Goal: Information Seeking & Learning: Learn about a topic

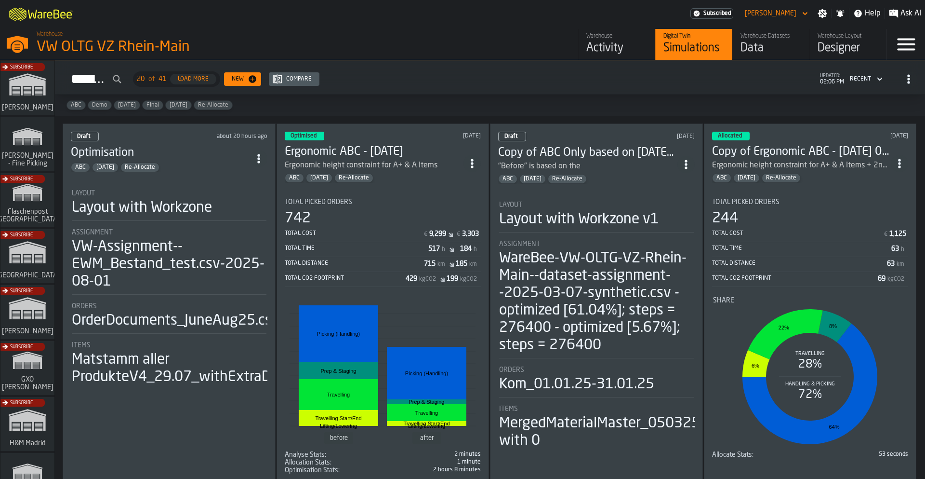
scroll to position [333, 0]
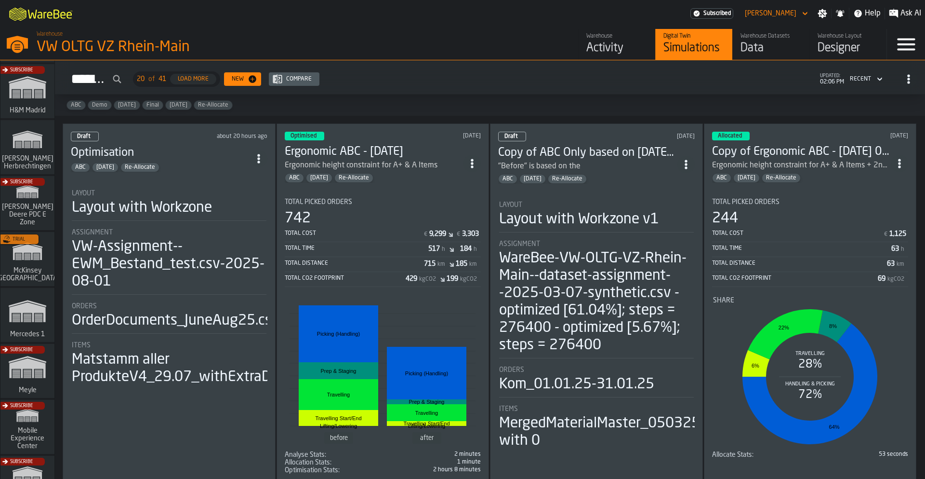
click at [596, 50] on div "Activity" at bounding box center [617, 47] width 61 height 15
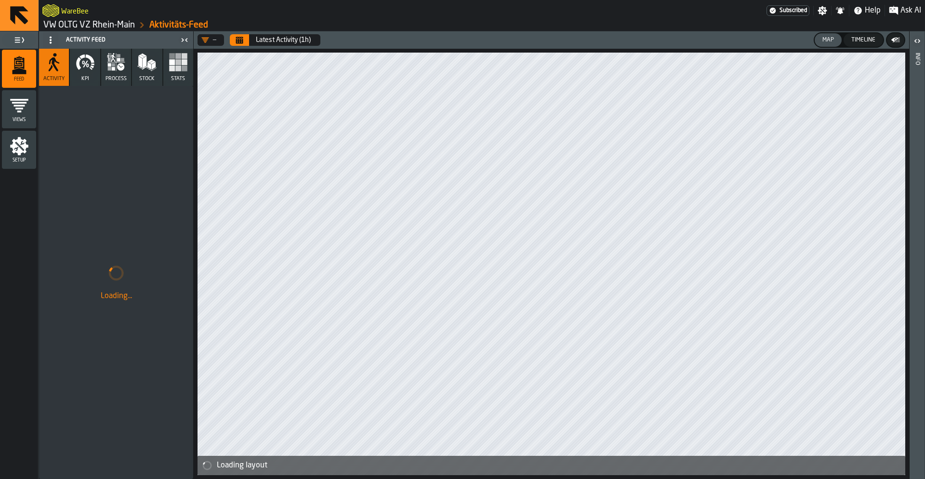
click at [29, 151] on div "Setup" at bounding box center [19, 149] width 34 height 27
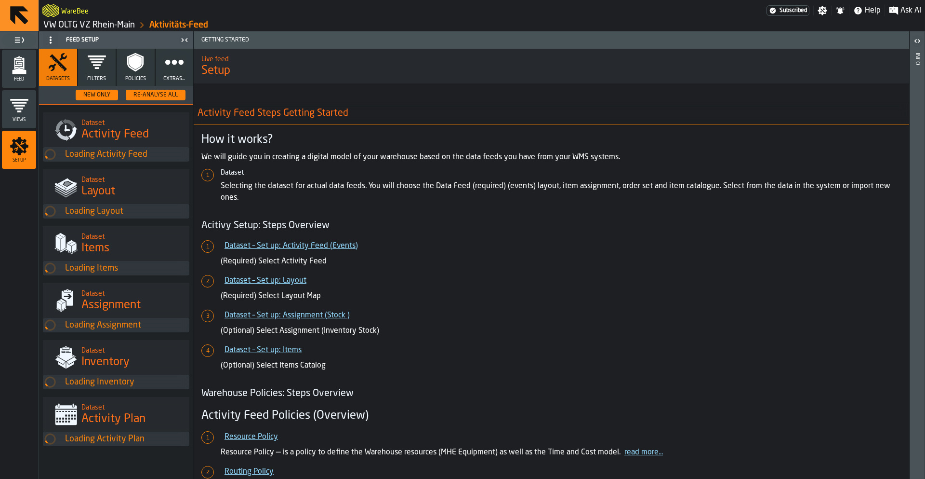
click at [90, 71] on icon "button" at bounding box center [96, 62] width 19 height 19
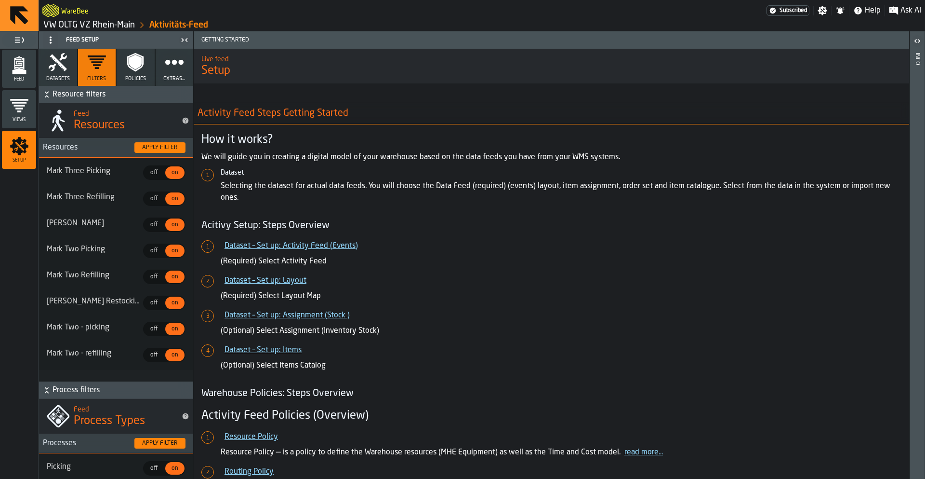
click at [171, 63] on circle "button" at bounding box center [174, 61] width 7 height 7
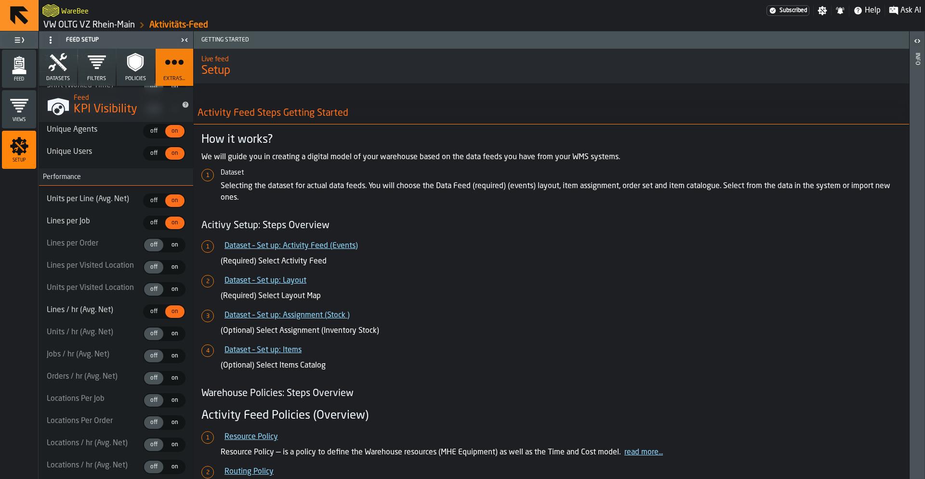
scroll to position [499, 0]
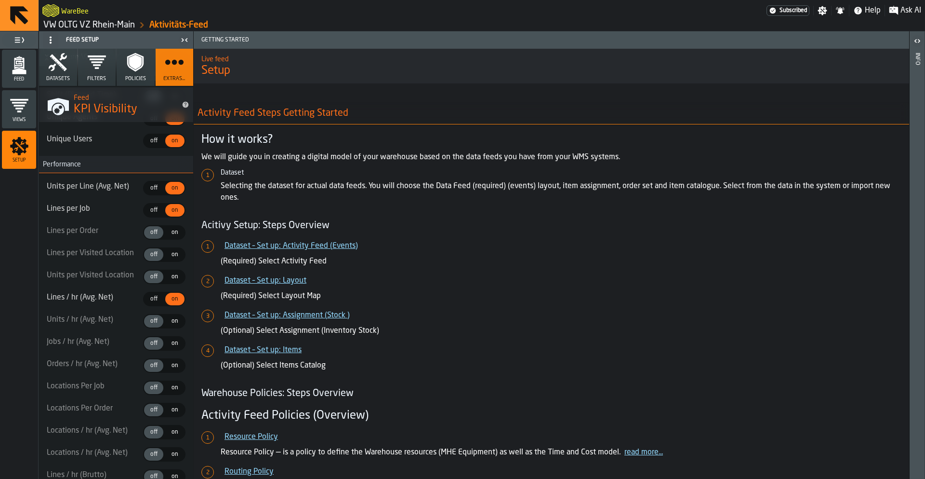
click at [53, 72] on button "Datasets" at bounding box center [58, 67] width 38 height 37
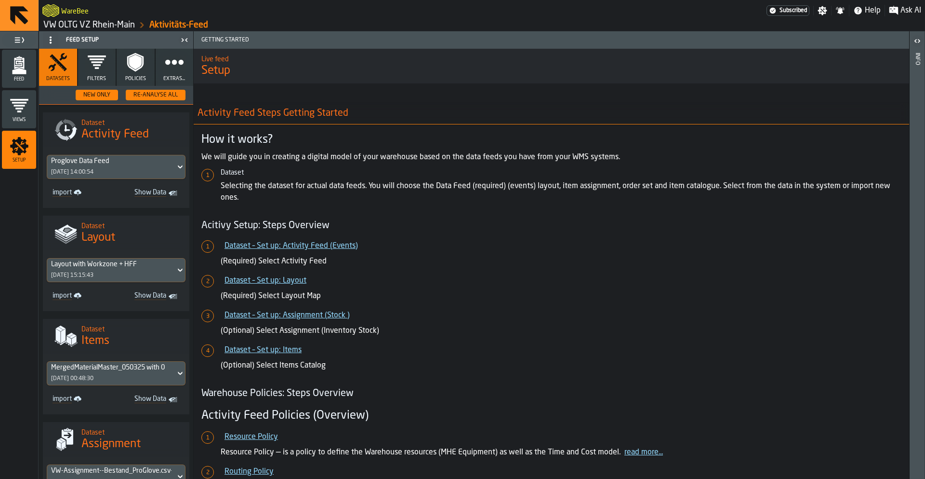
click at [28, 73] on icon "menu Feed" at bounding box center [19, 64] width 19 height 19
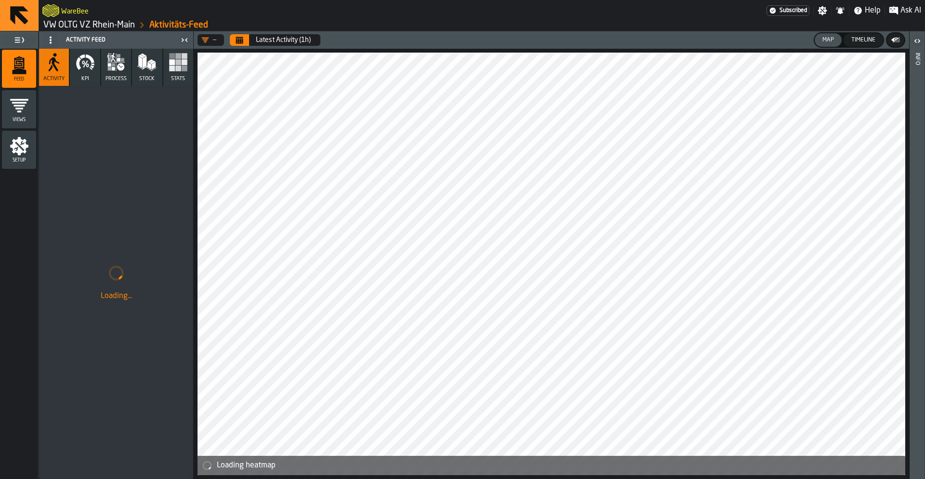
click at [87, 69] on icon "button" at bounding box center [85, 62] width 19 height 19
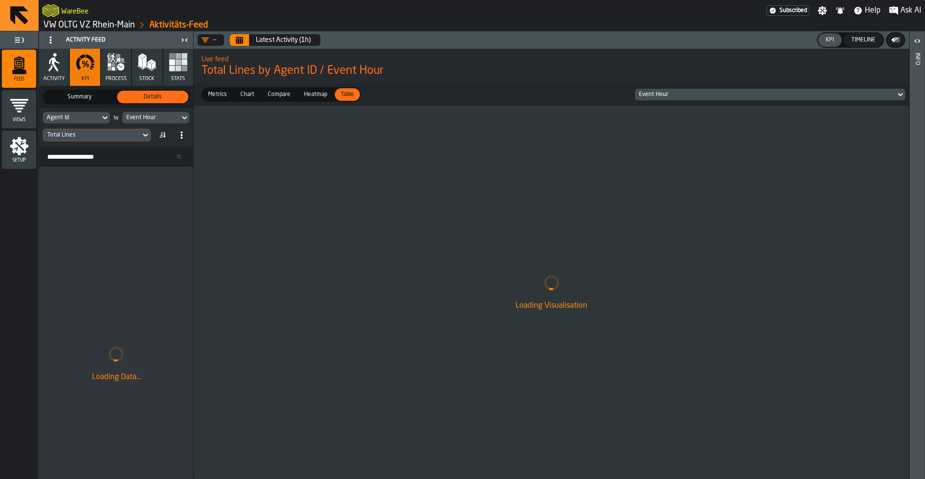
click at [78, 102] on div "Summary" at bounding box center [79, 97] width 71 height 13
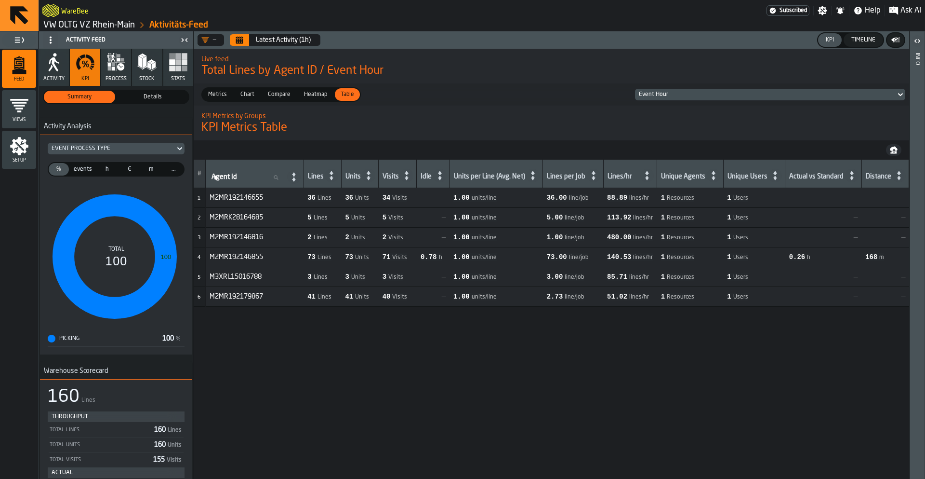
click at [133, 100] on span "Details" at bounding box center [152, 97] width 67 height 9
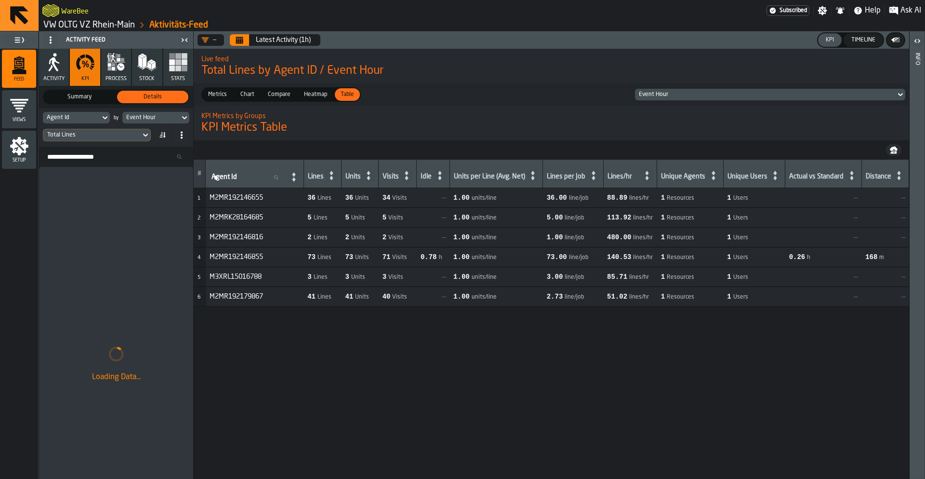
click at [73, 134] on div "Total Lines" at bounding box center [92, 135] width 90 height 7
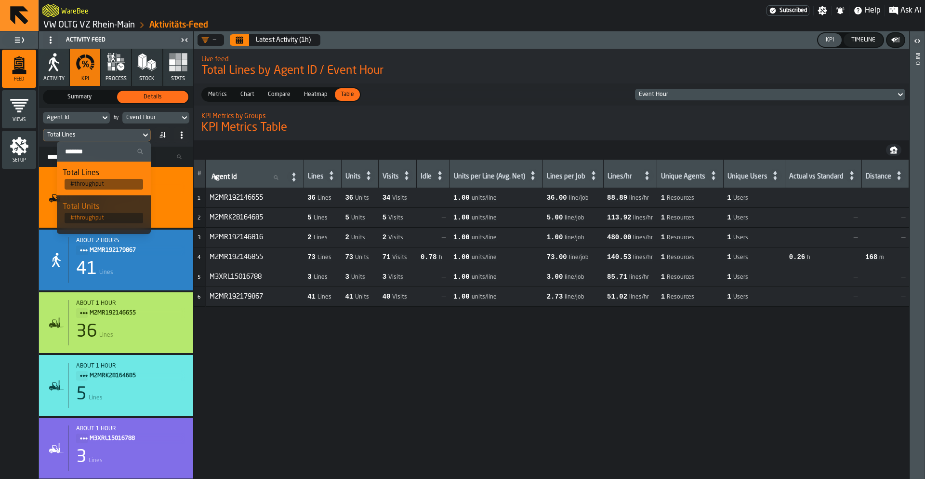
click at [366, 123] on h1 "KPI Metrics Table" at bounding box center [551, 127] width 700 height 15
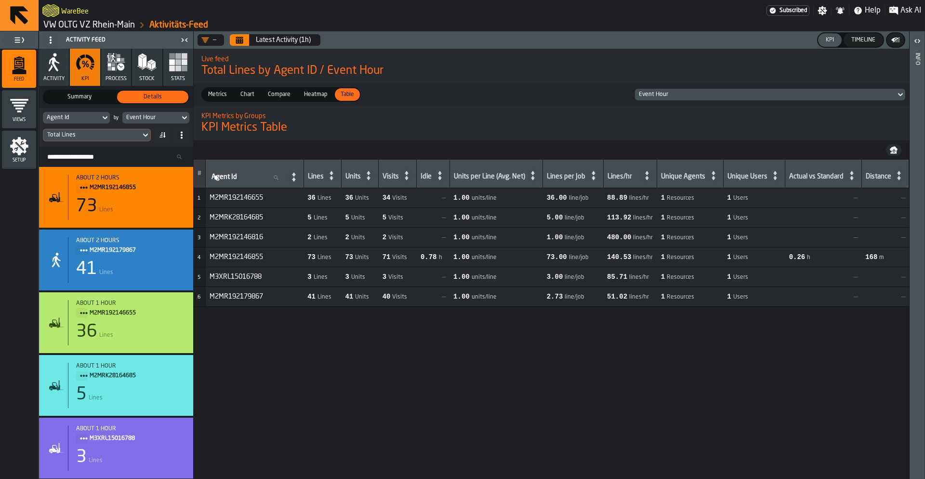
click at [185, 67] on rect "button" at bounding box center [185, 69] width 6 height 6
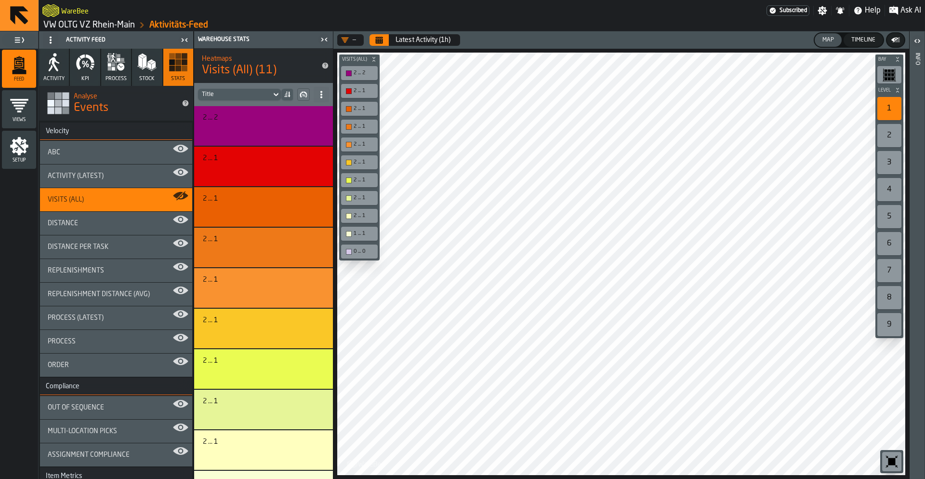
click at [27, 149] on icon "menu Setup" at bounding box center [19, 145] width 19 height 19
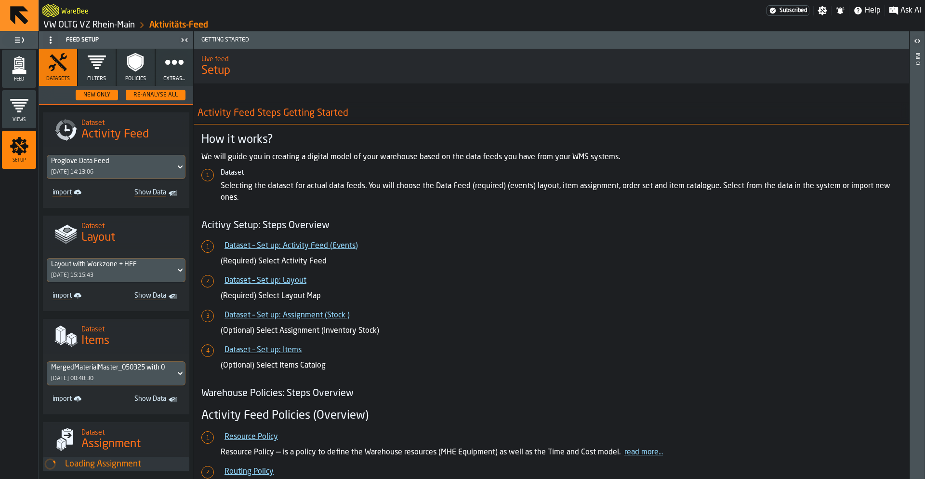
click at [164, 62] on circle "button" at bounding box center [167, 61] width 7 height 7
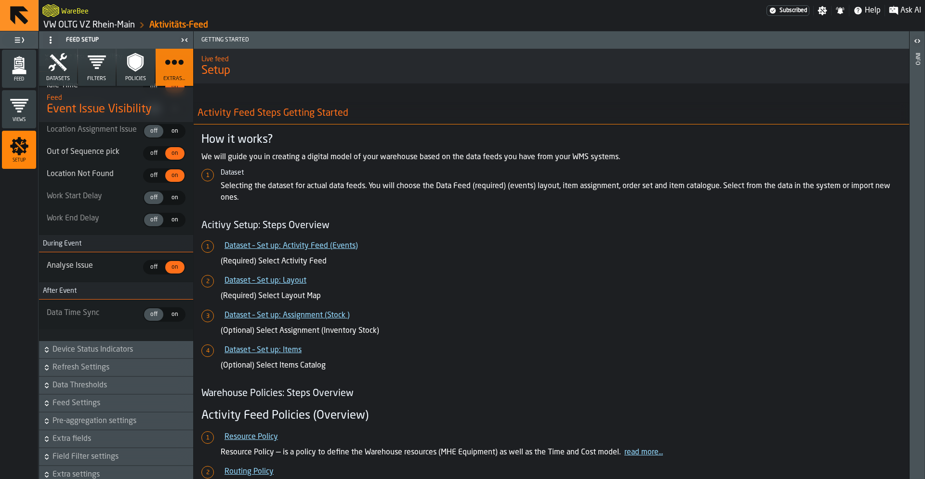
scroll to position [2522, 0]
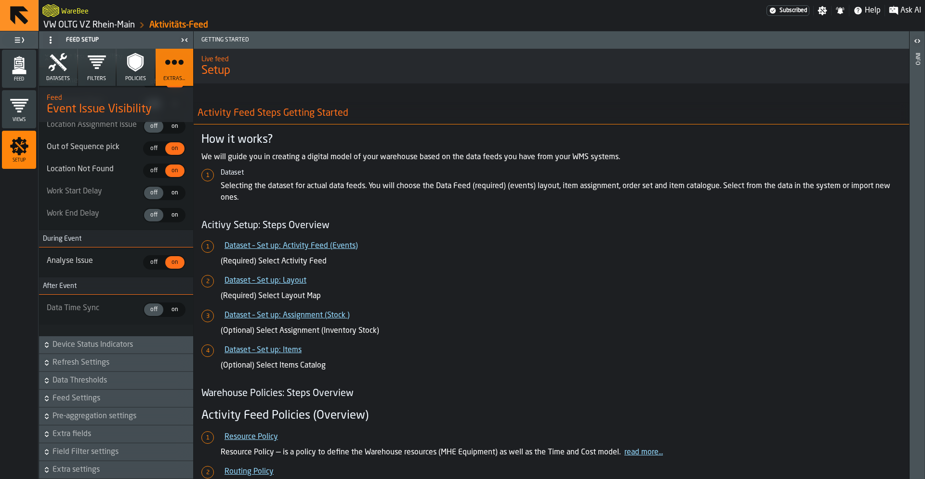
click at [82, 467] on div "Datasets Filters Policies Extras... Feature Visibility Feed KPI Visibility Sear…" at bounding box center [116, 264] width 154 height 430
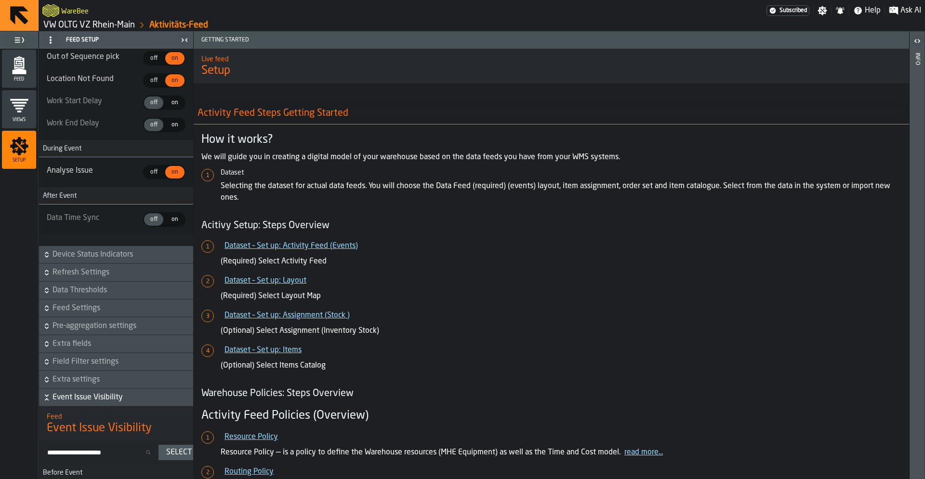
scroll to position [94, 0]
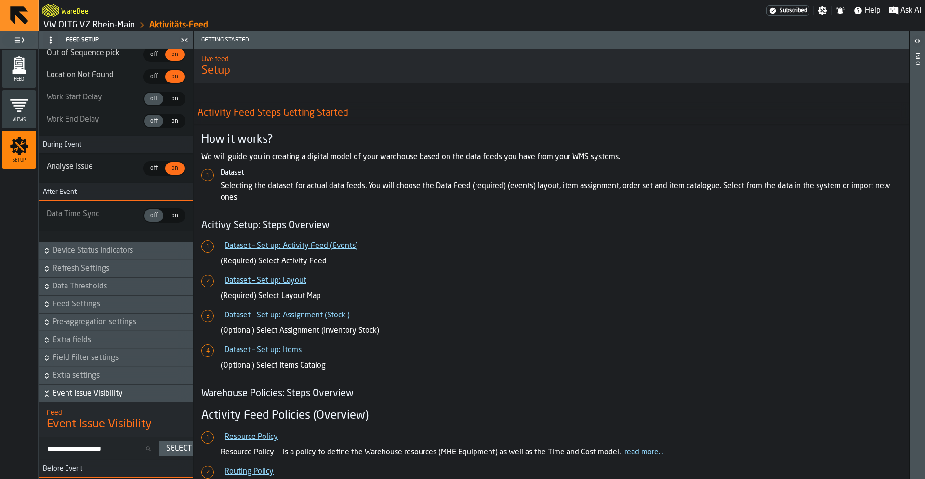
click at [66, 373] on span "Extra settings" at bounding box center [122, 376] width 139 height 12
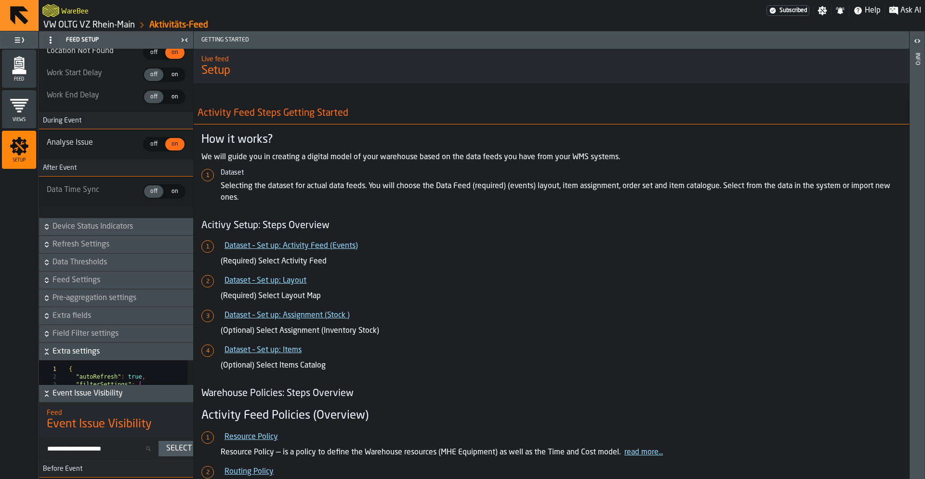
click at [79, 339] on span "Field Filter settings" at bounding box center [122, 334] width 139 height 12
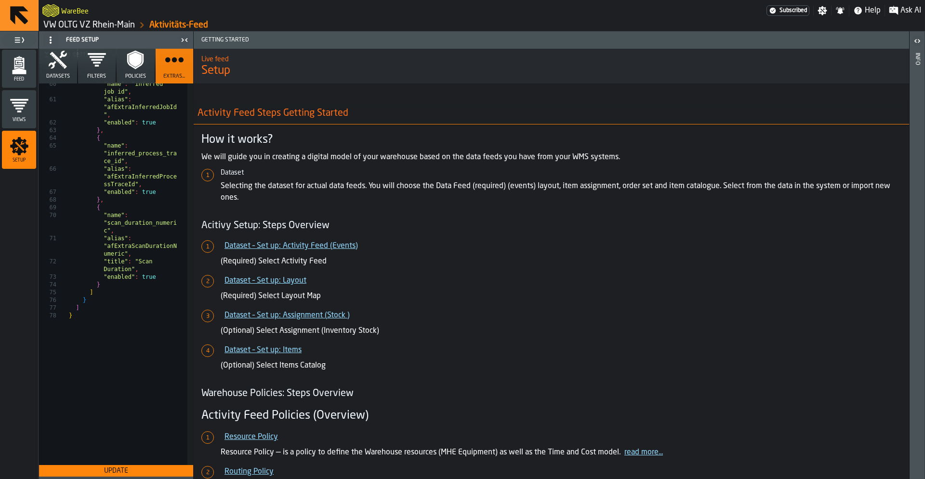
scroll to position [0, 0]
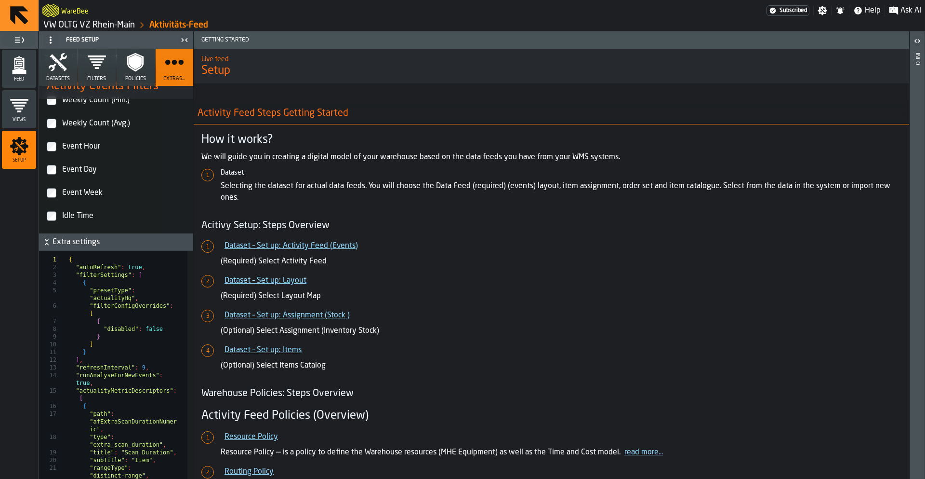
click at [69, 248] on span "Extra settings" at bounding box center [122, 242] width 139 height 12
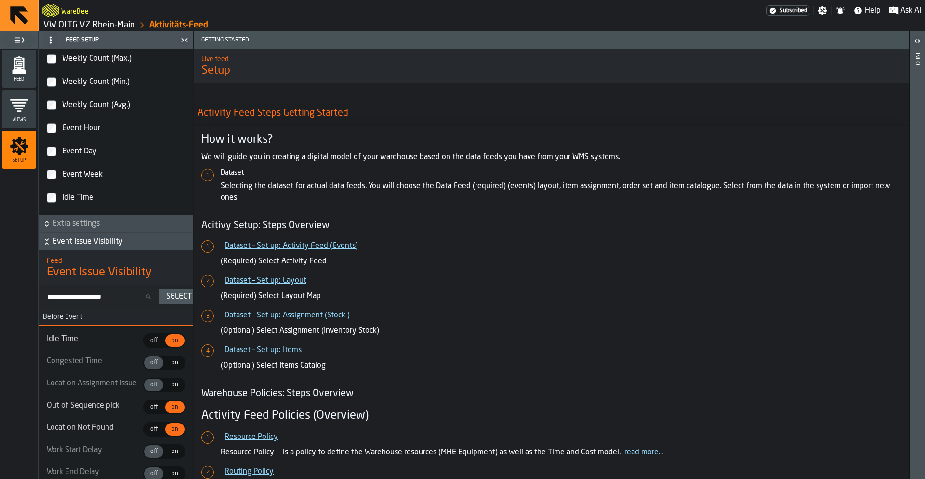
scroll to position [224, 0]
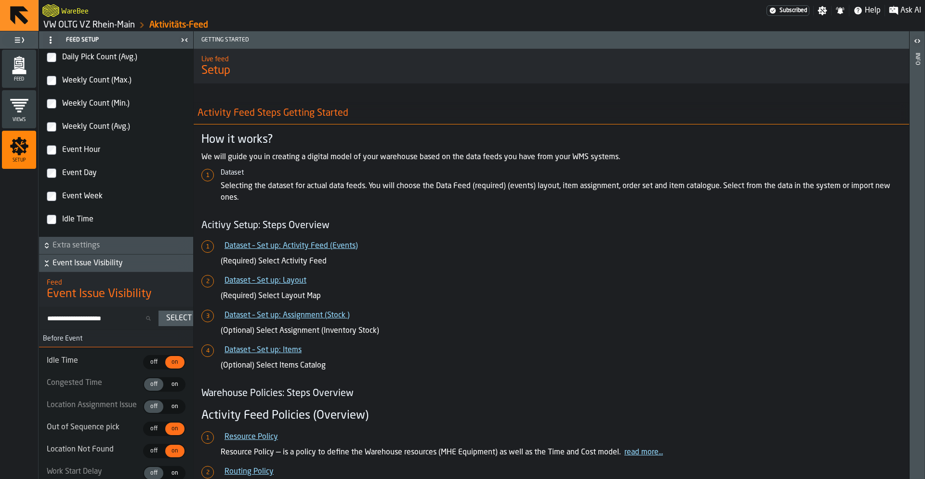
click at [70, 262] on span "Event Issue Visibility" at bounding box center [122, 263] width 139 height 12
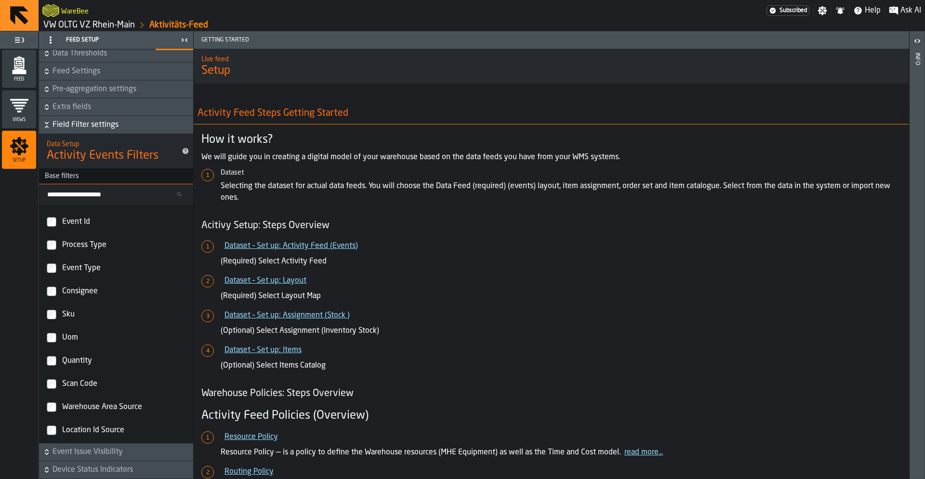
scroll to position [2512, 0]
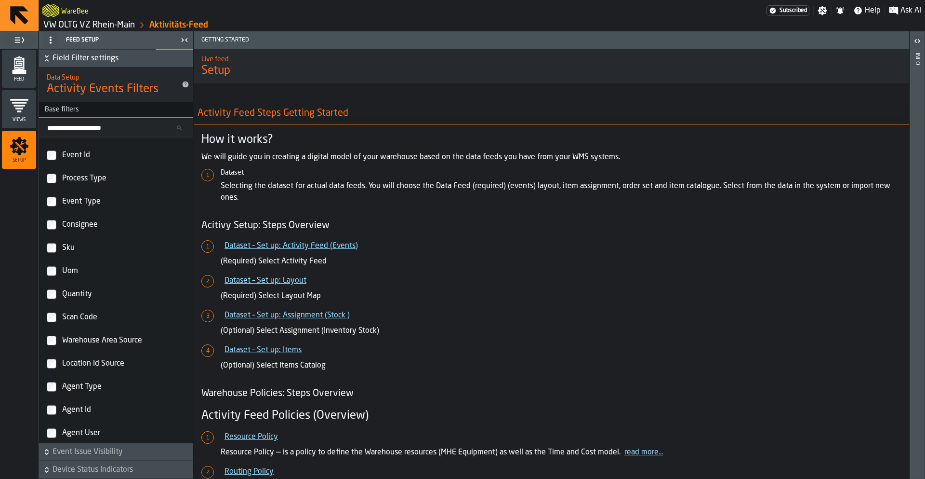
click at [67, 64] on span "Field Filter settings" at bounding box center [122, 59] width 139 height 12
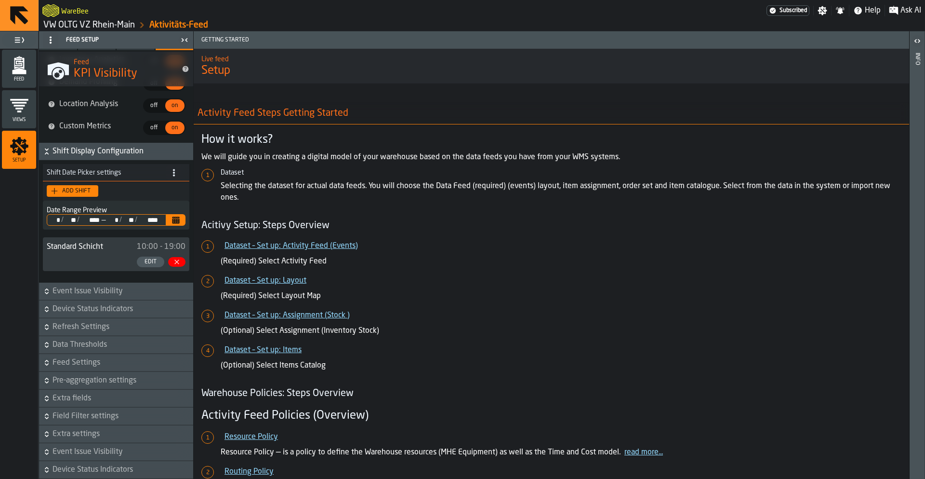
scroll to position [2176, 0]
click at [80, 397] on span "Extra fields" at bounding box center [122, 398] width 139 height 12
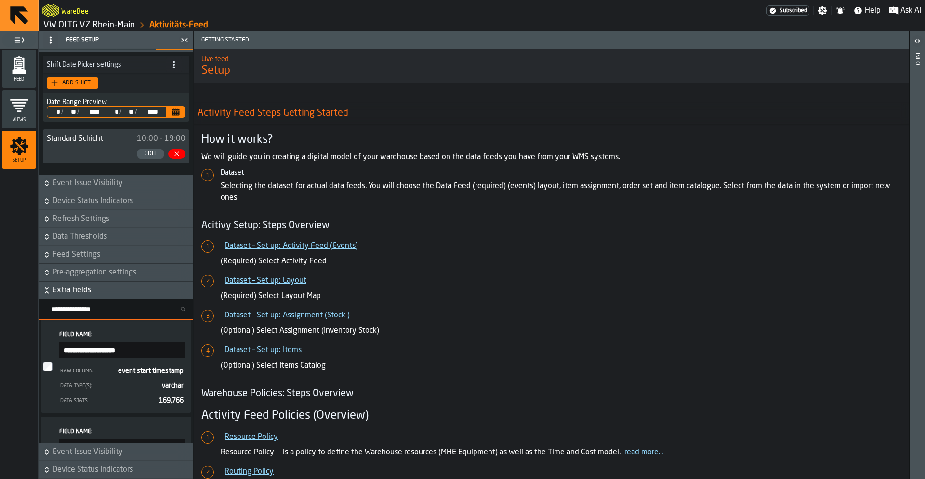
click at [77, 296] on span "Extra fields" at bounding box center [122, 290] width 139 height 12
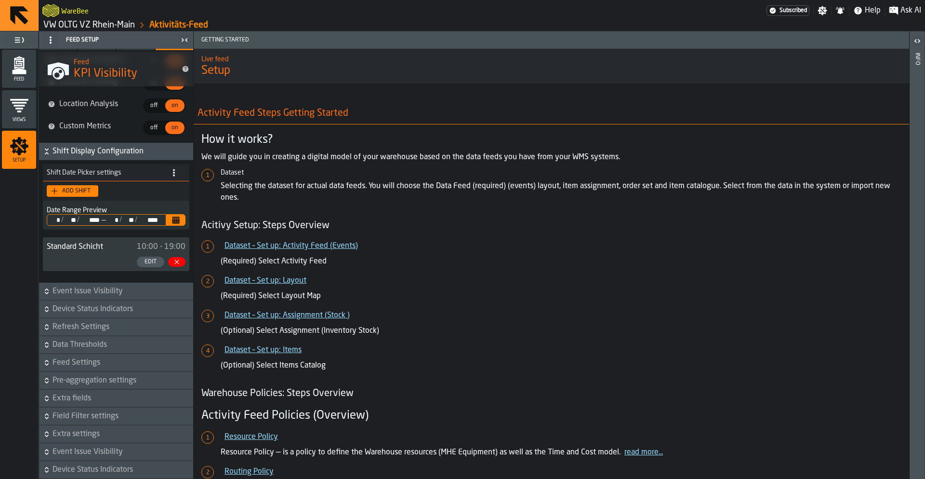
click at [72, 384] on span "Pre-aggregation settings" at bounding box center [122, 380] width 139 height 12
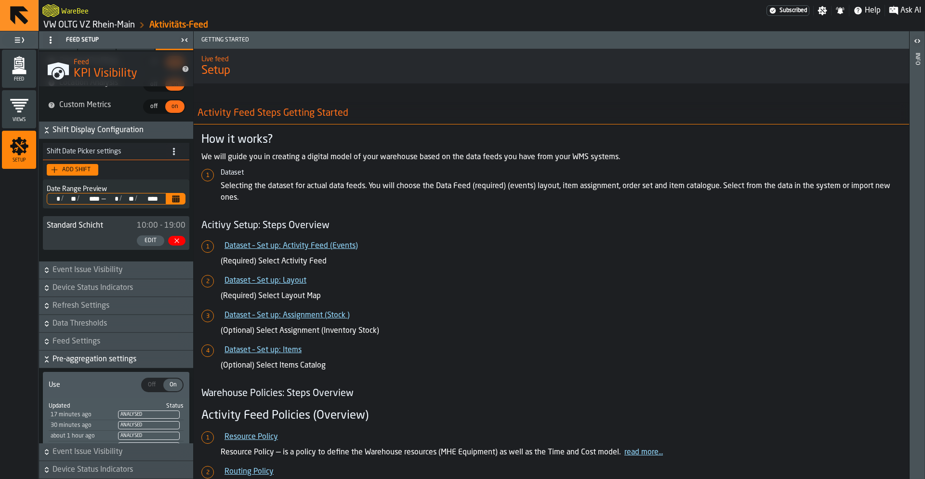
click at [72, 365] on span "Pre-aggregation settings" at bounding box center [122, 359] width 139 height 12
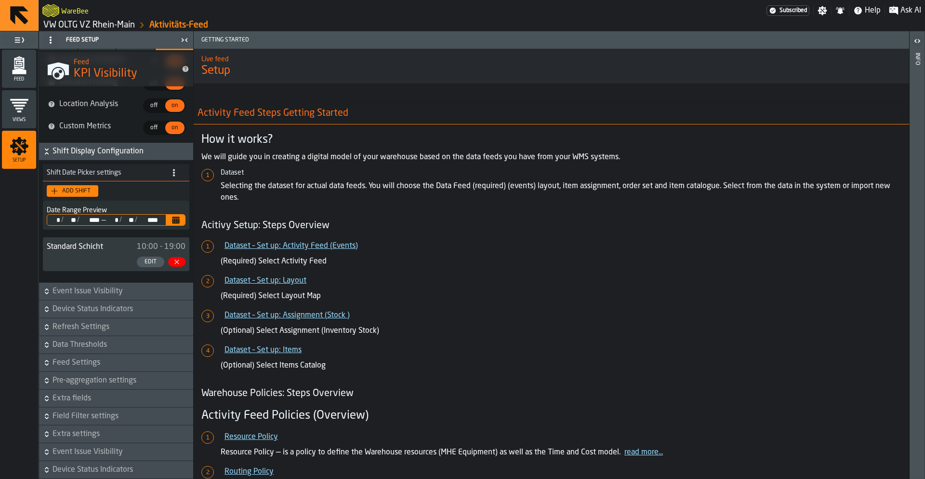
click at [65, 362] on span "Feed Settings" at bounding box center [122, 363] width 139 height 12
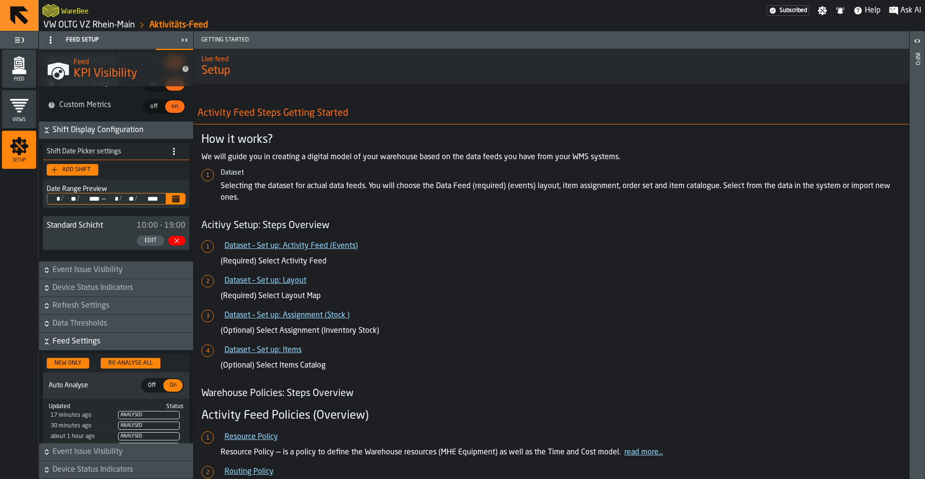
click at [65, 347] on span "Feed Settings" at bounding box center [122, 341] width 139 height 12
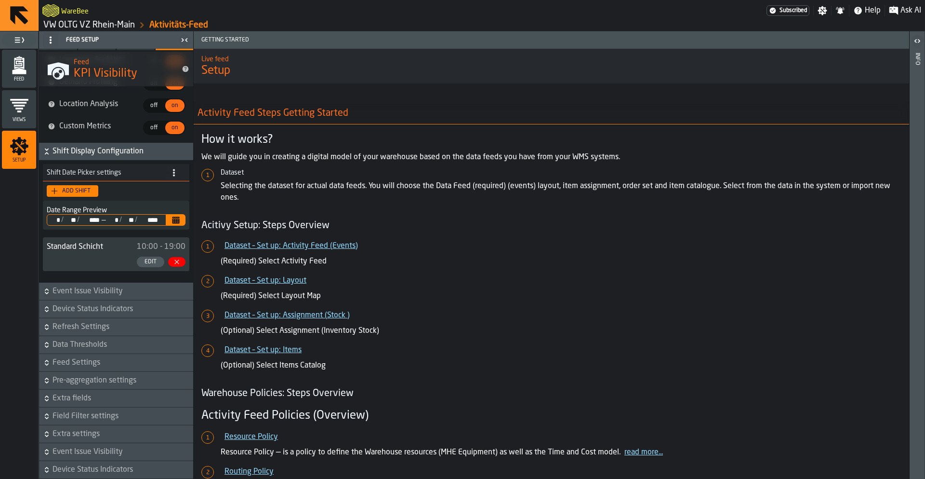
click at [68, 347] on span "Data Thresholds" at bounding box center [122, 345] width 139 height 12
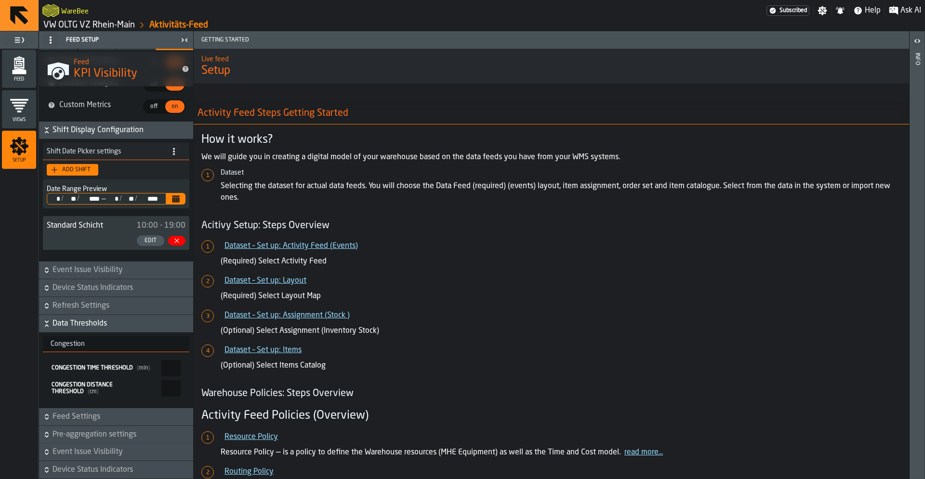
click at [68, 329] on span "Data Thresholds" at bounding box center [122, 324] width 139 height 12
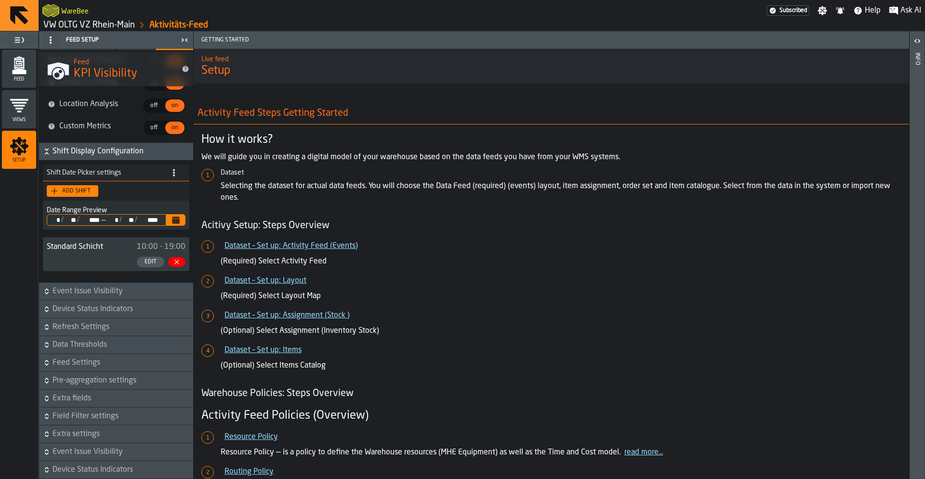
click at [69, 322] on span "Refresh Settings" at bounding box center [122, 327] width 139 height 12
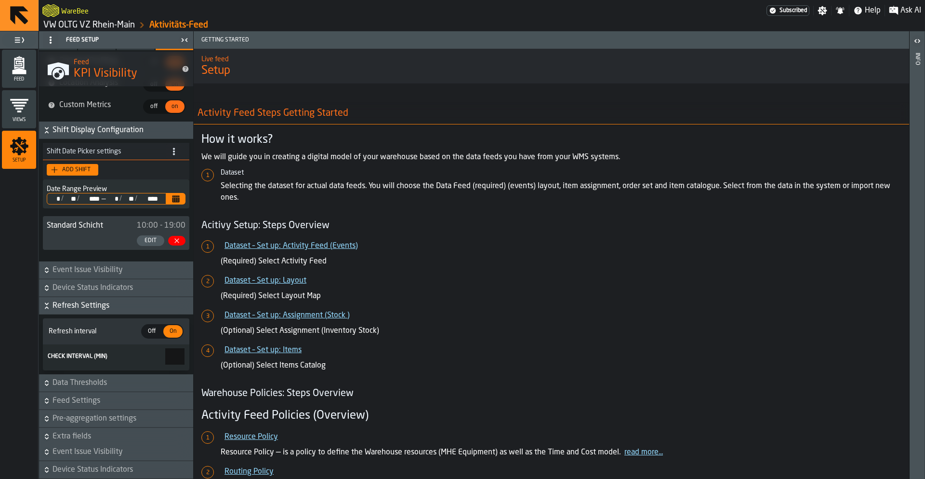
click at [69, 311] on span "Refresh Settings" at bounding box center [122, 306] width 139 height 12
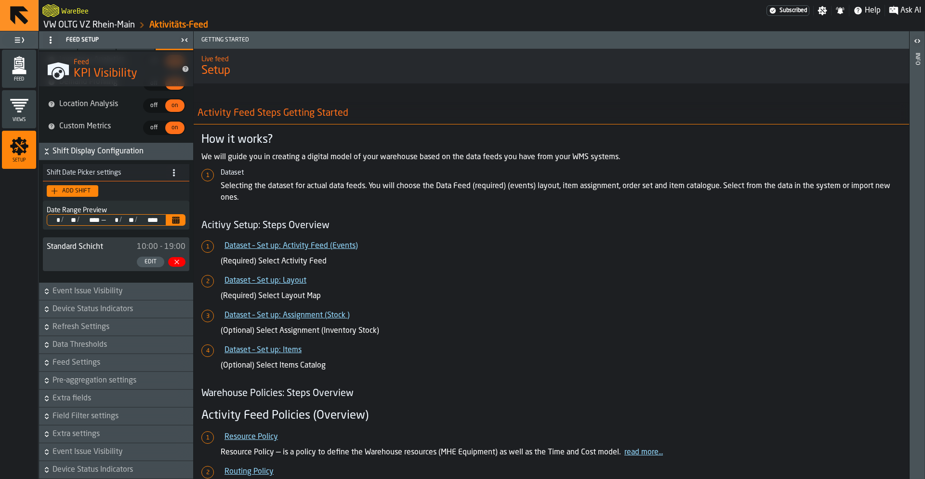
click at [74, 303] on span "Device Status Indicators" at bounding box center [122, 309] width 139 height 12
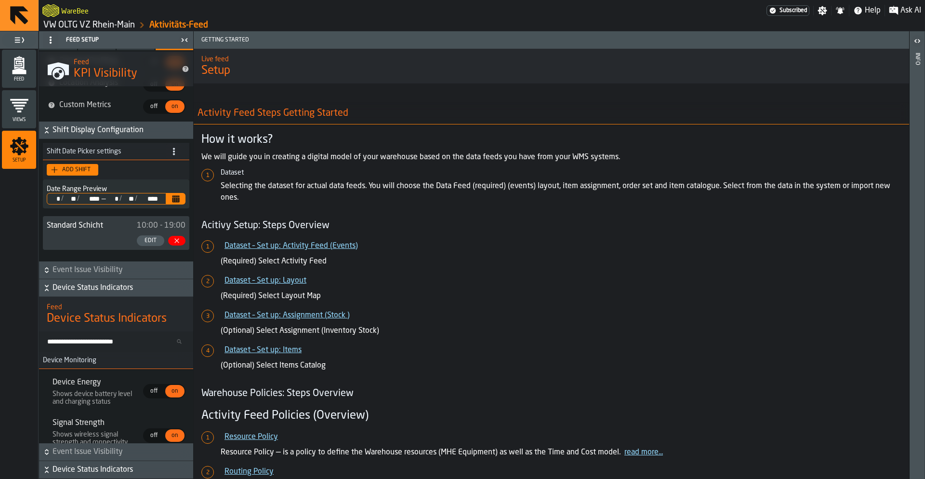
click at [74, 294] on span "Device Status Indicators" at bounding box center [122, 288] width 139 height 12
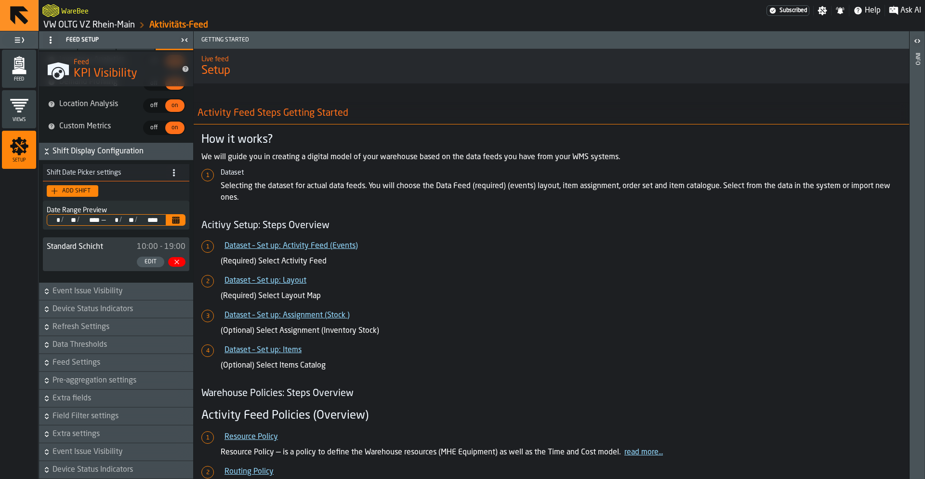
click at [75, 289] on span "Event Issue Visibility" at bounding box center [122, 291] width 139 height 12
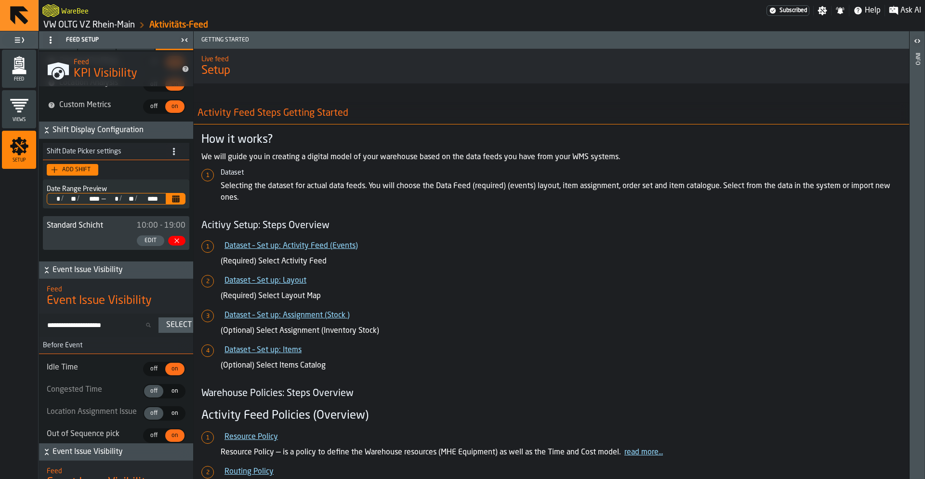
click at [75, 276] on span "Event Issue Visibility" at bounding box center [122, 270] width 139 height 12
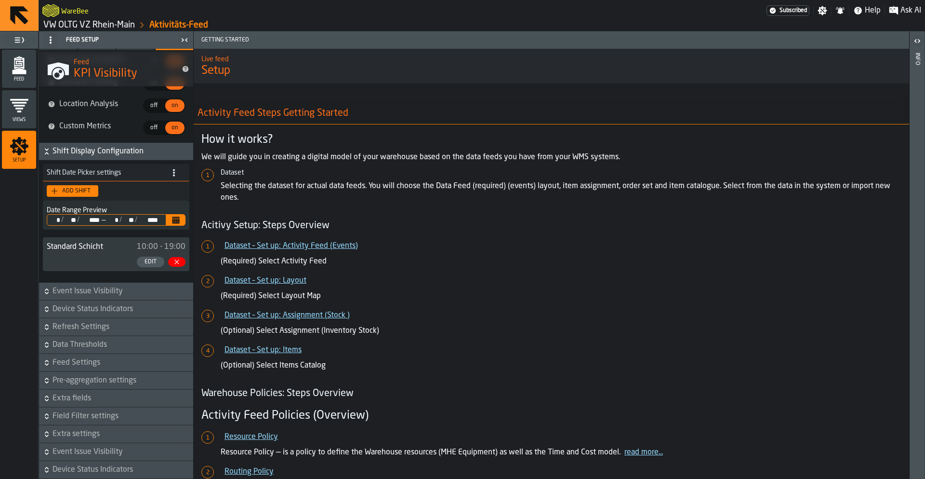
click at [78, 433] on span "Extra settings" at bounding box center [122, 434] width 139 height 12
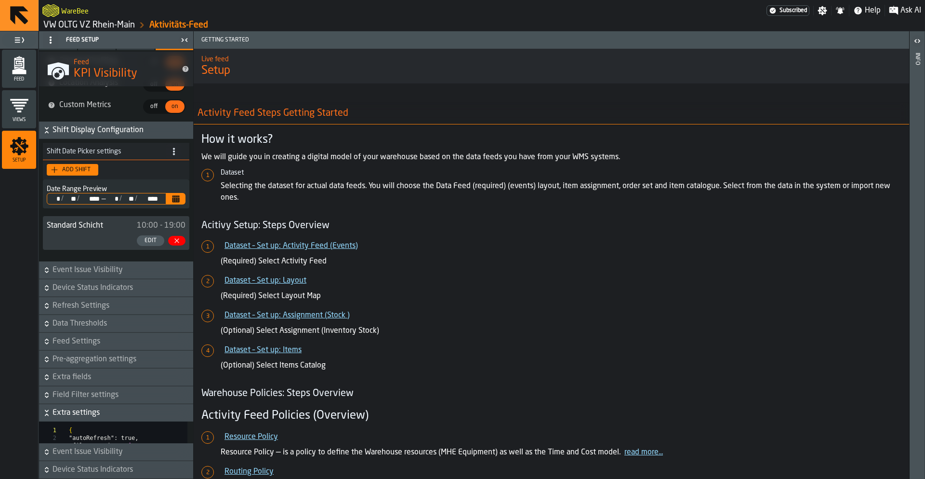
click at [78, 418] on span "Extra settings" at bounding box center [122, 413] width 139 height 12
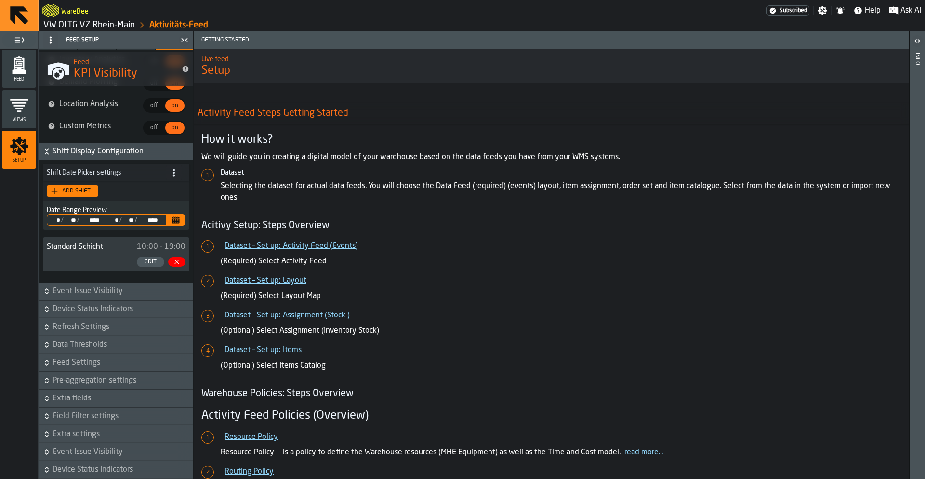
click at [70, 429] on span "Extra settings" at bounding box center [122, 434] width 139 height 12
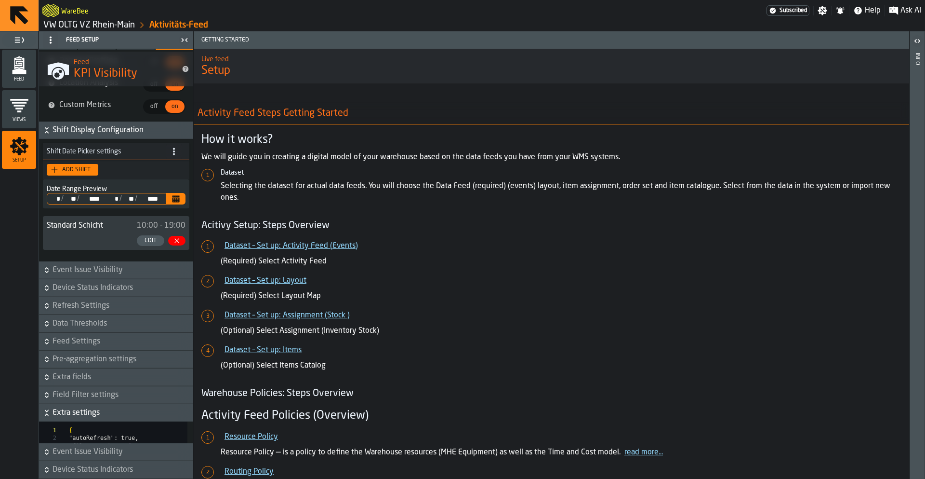
scroll to position [2400, 0]
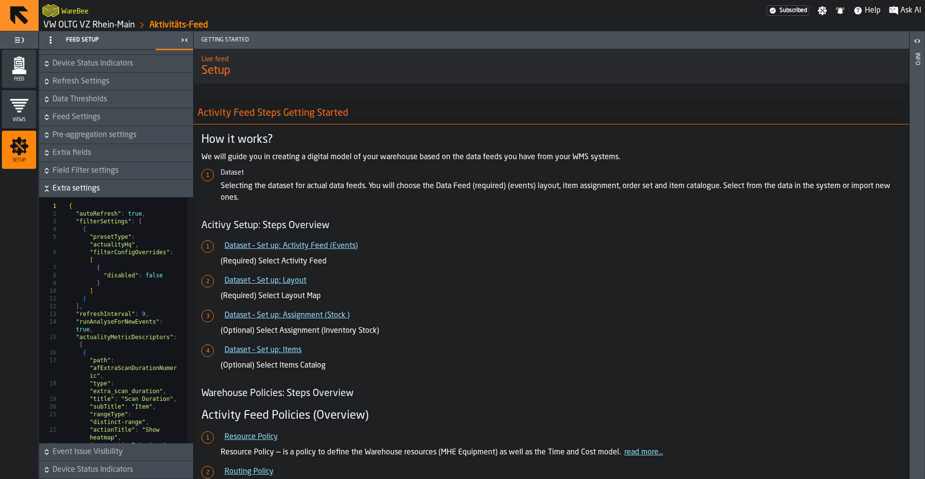
click at [63, 194] on span "Extra settings" at bounding box center [122, 189] width 139 height 12
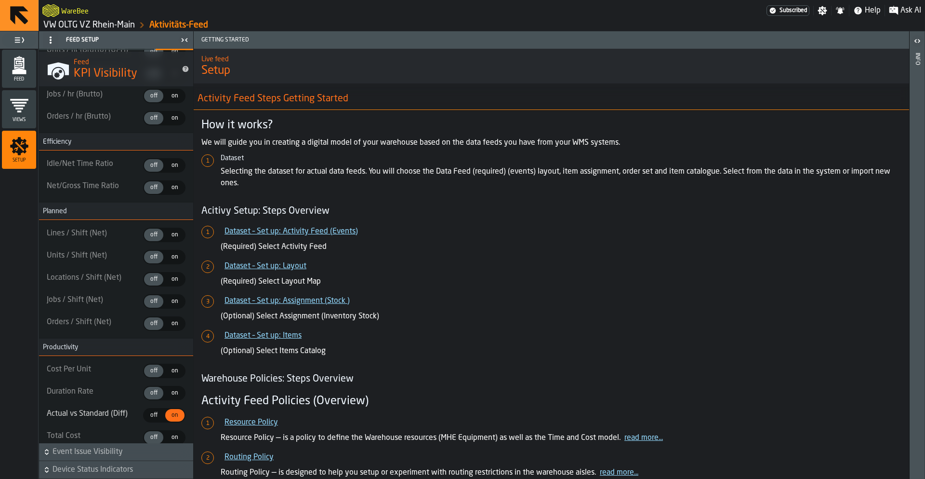
scroll to position [903, 0]
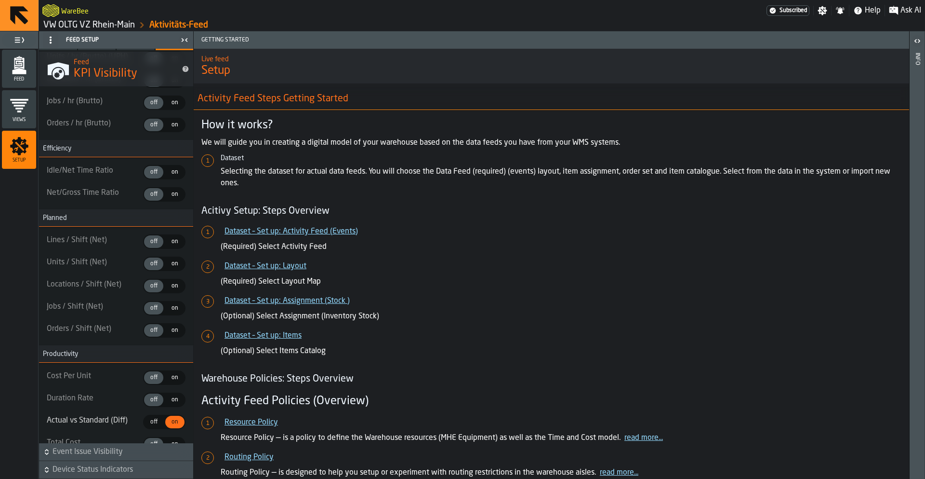
click at [21, 78] on span "Feed" at bounding box center [19, 79] width 34 height 5
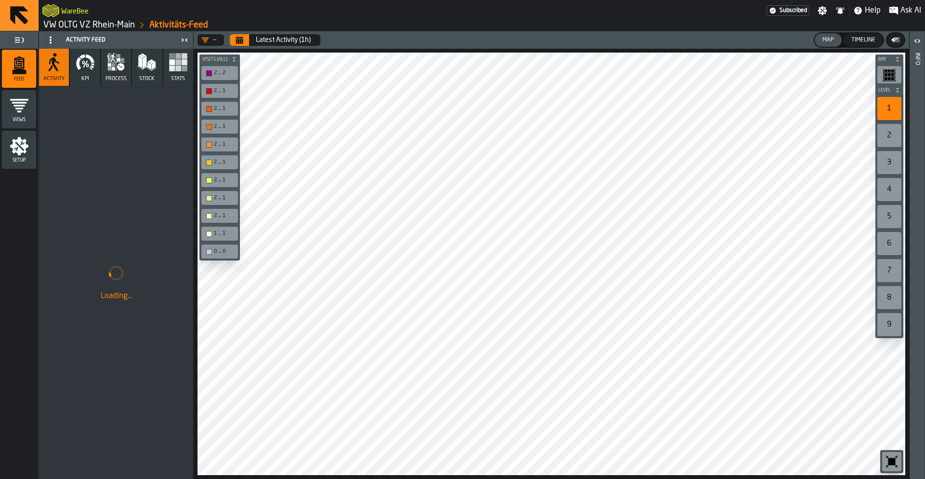
click at [174, 71] on button "Stats" at bounding box center [178, 67] width 30 height 37
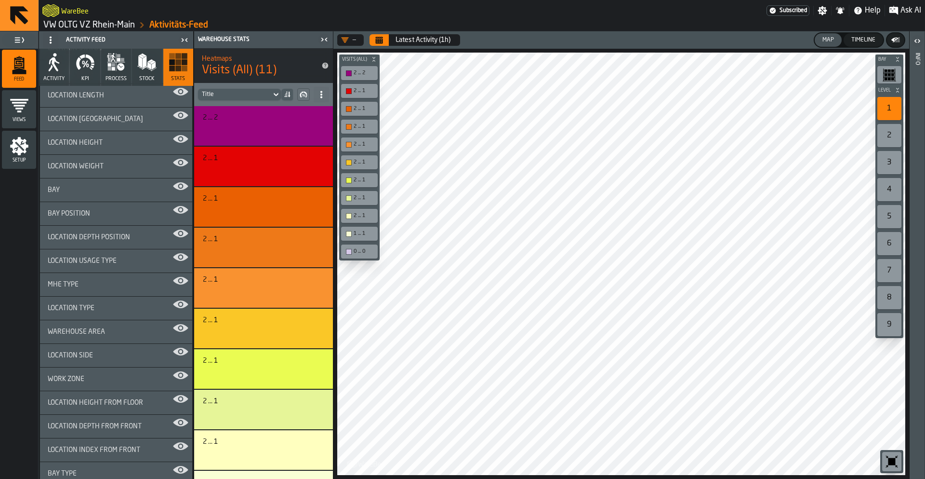
scroll to position [1307, 0]
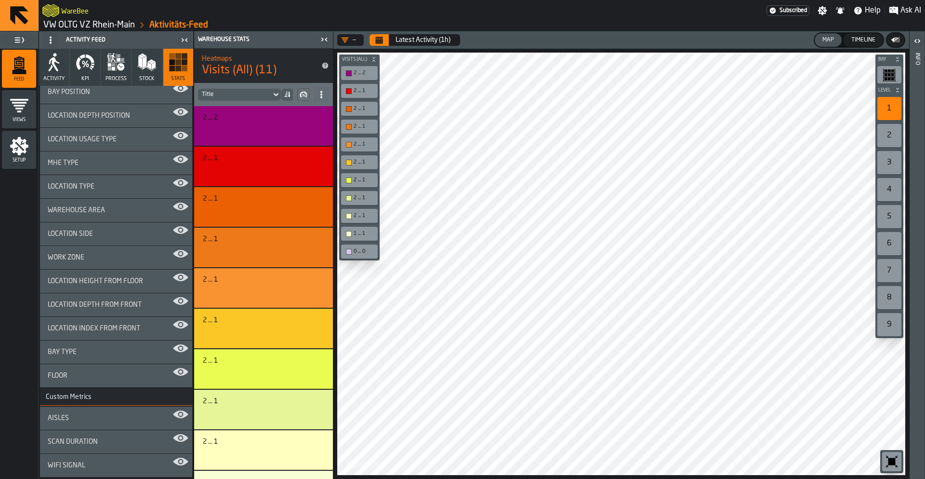
click at [93, 263] on div "Work Zone" at bounding box center [116, 257] width 152 height 23
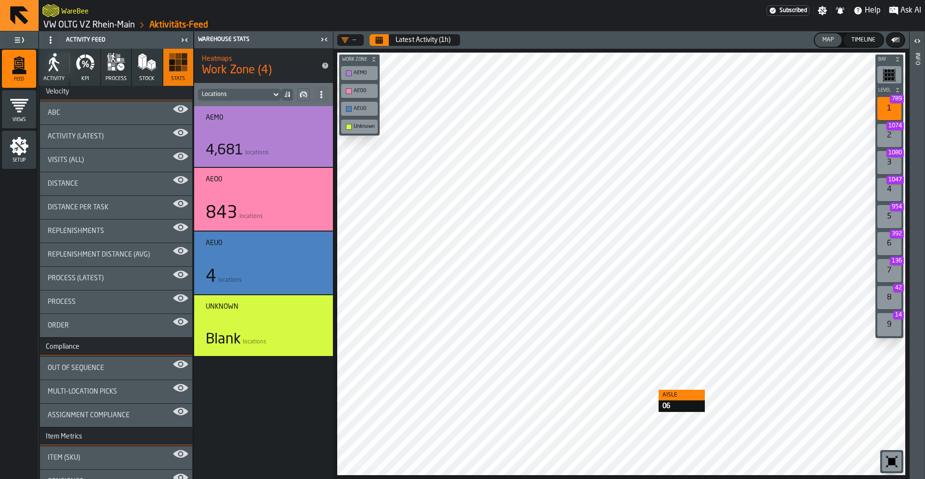
scroll to position [0, 0]
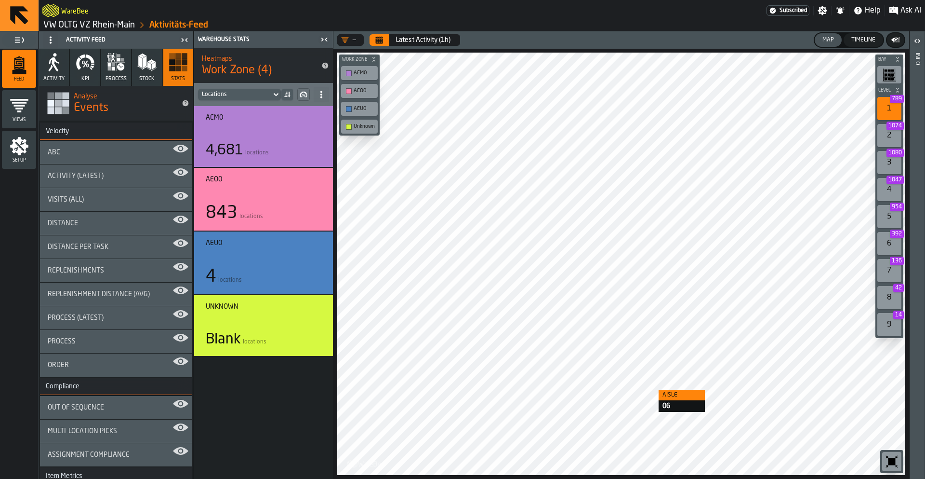
drag, startPoint x: 94, startPoint y: 156, endPoint x: 102, endPoint y: 339, distance: 183.3
click at [102, 339] on div "ABC Activity (Latest) Visits (All) Distance Distance per Task Replenishments Re…" at bounding box center [116, 259] width 152 height 236
click at [92, 204] on div "Visits (All)" at bounding box center [116, 199] width 152 height 23
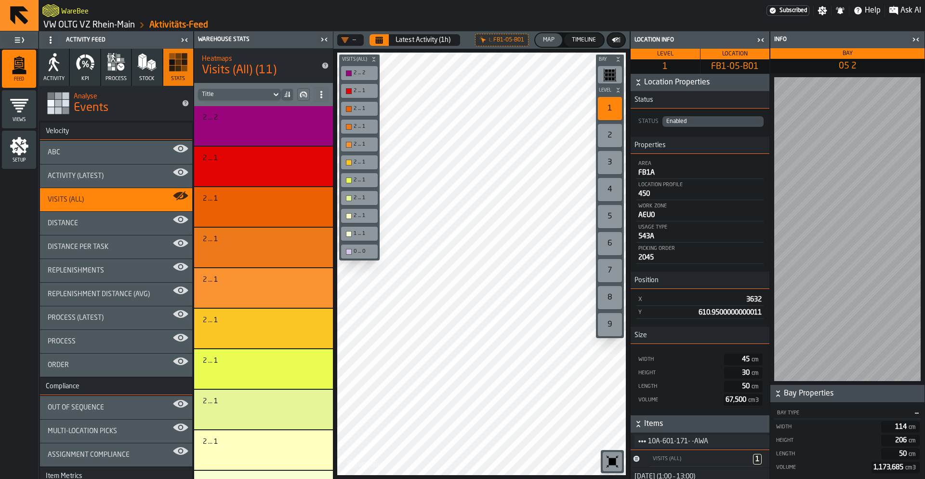
click at [641, 424] on icon "button-" at bounding box center [639, 424] width 10 height 10
click at [640, 425] on icon "button-" at bounding box center [638, 425] width 3 height 2
click at [644, 445] on span "title-section-[object Object]" at bounding box center [641, 441] width 12 height 10
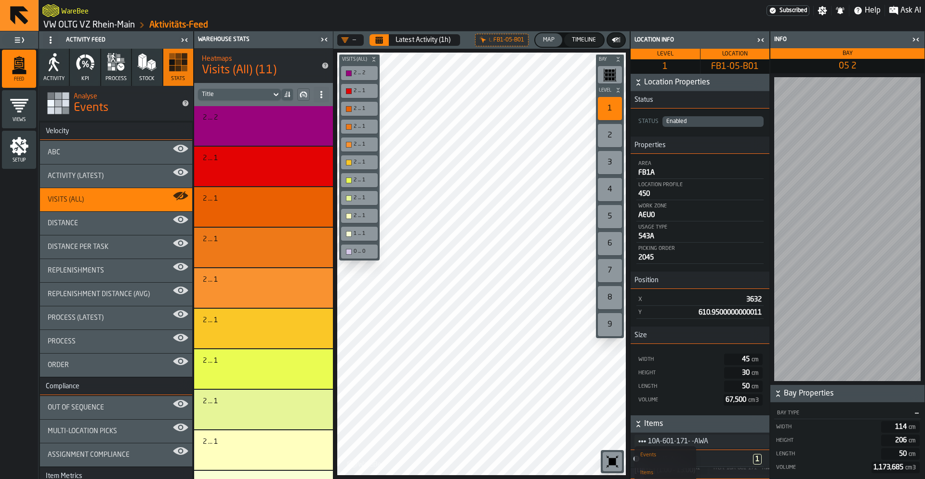
click at [678, 421] on span "Items" at bounding box center [705, 424] width 123 height 12
click at [673, 422] on span "Items" at bounding box center [705, 424] width 123 height 12
click at [638, 426] on icon "button-" at bounding box center [639, 424] width 10 height 10
click at [0, 0] on icon at bounding box center [0, 0] width 0 height 0
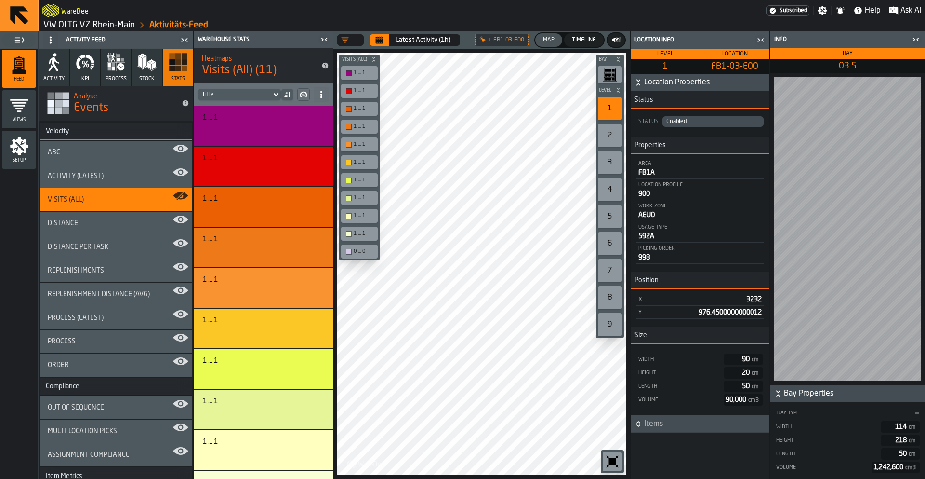
click at [639, 425] on icon "button-" at bounding box center [638, 425] width 3 height 2
click at [642, 444] on icon "title-section-[object Object]" at bounding box center [643, 441] width 8 height 8
click at [652, 454] on div "Events" at bounding box center [666, 455] width 50 height 6
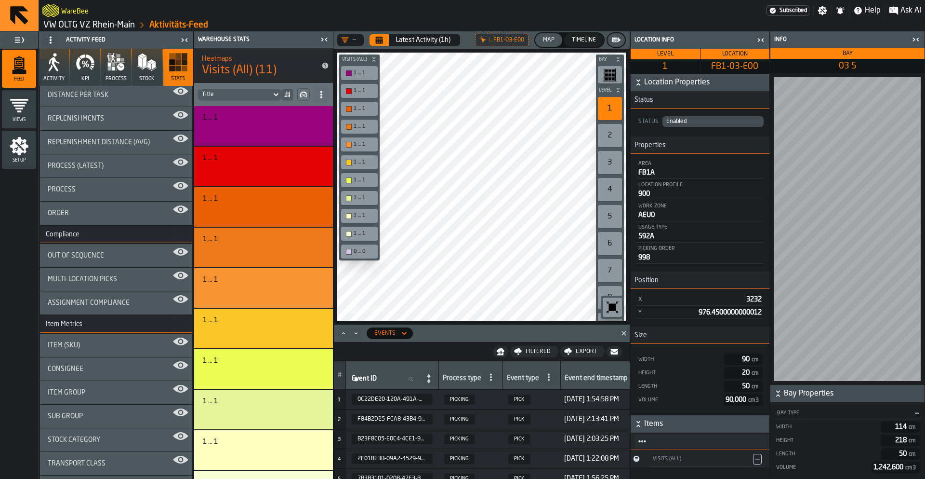
scroll to position [0, 0]
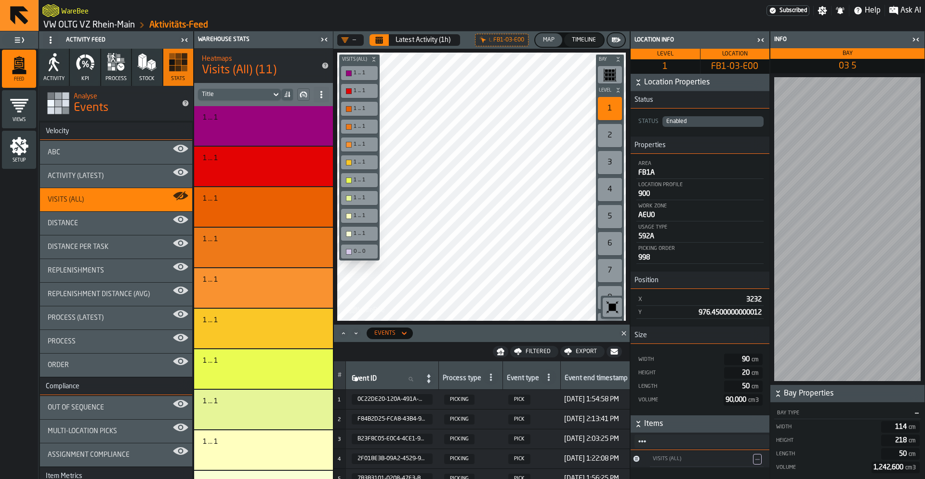
click at [24, 144] on icon "menu Setup" at bounding box center [19, 146] width 18 height 18
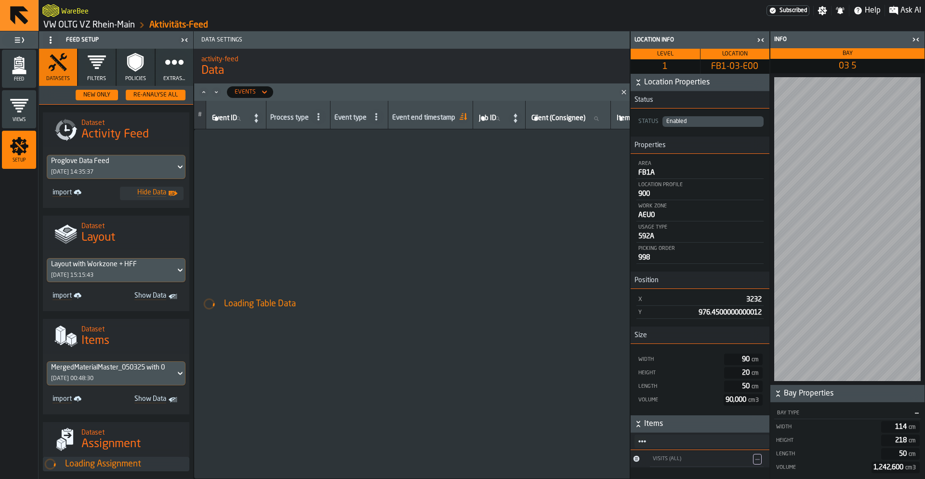
click at [159, 67] on button "Extras..." at bounding box center [175, 67] width 38 height 37
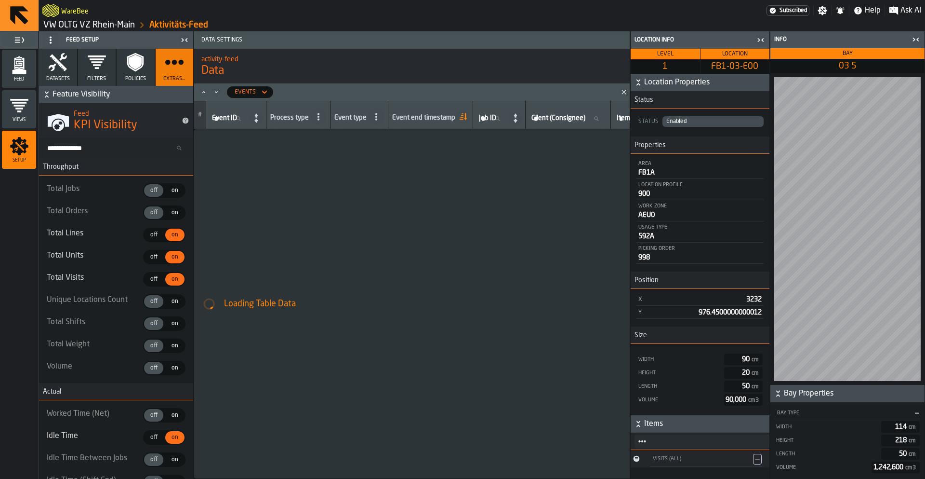
click at [126, 64] on icon "button" at bounding box center [135, 62] width 19 height 19
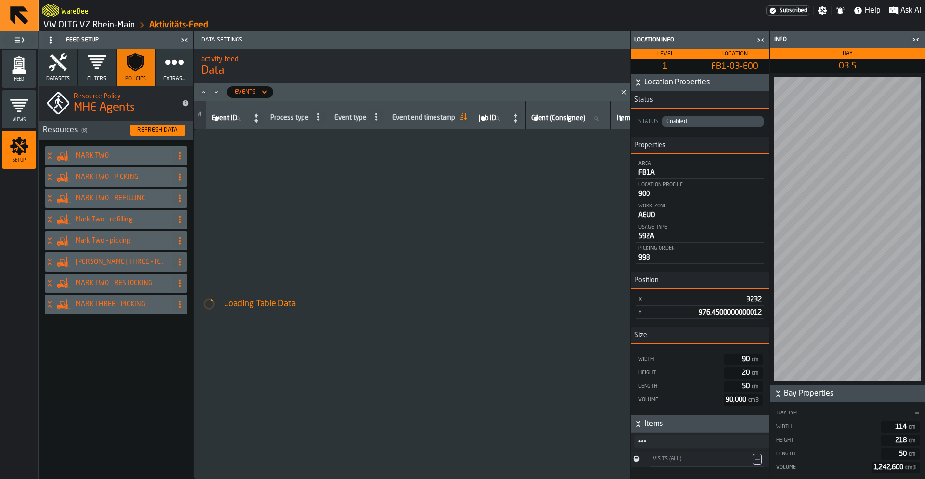
click at [95, 80] on span "Filters" at bounding box center [96, 79] width 19 height 6
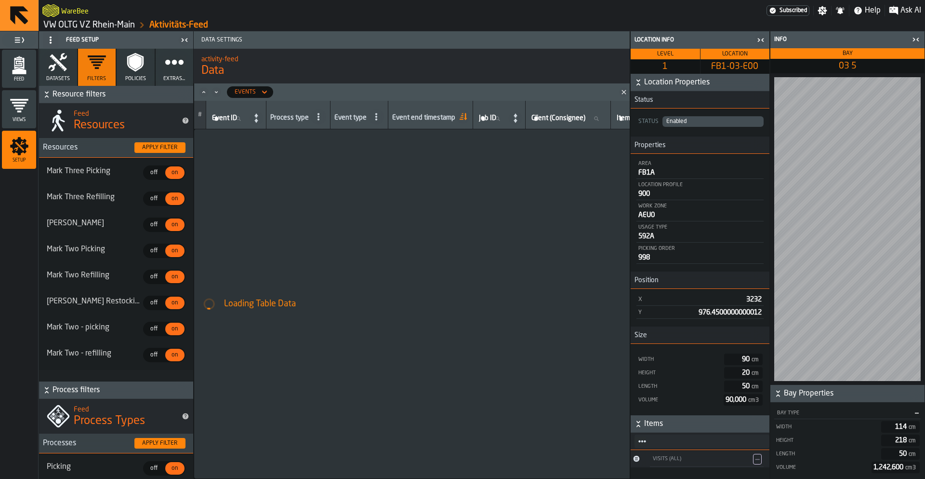
click at [166, 68] on icon "button" at bounding box center [174, 62] width 19 height 19
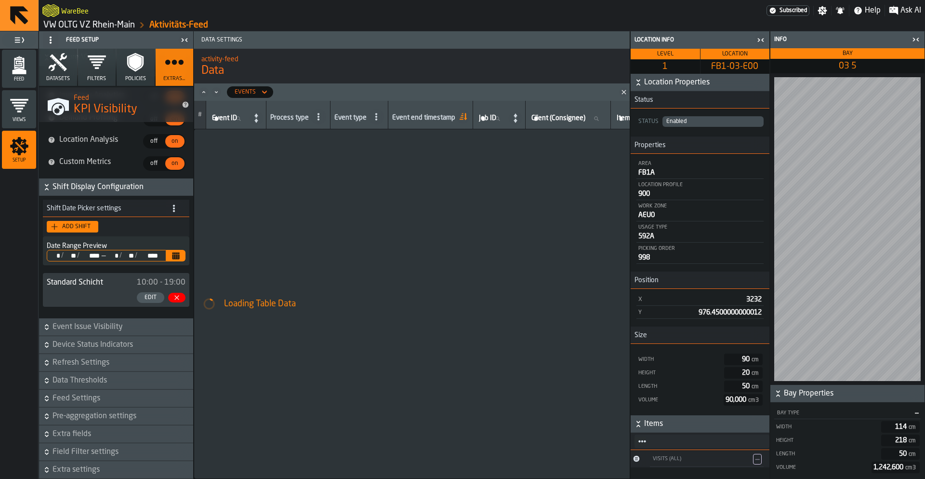
scroll to position [36, 0]
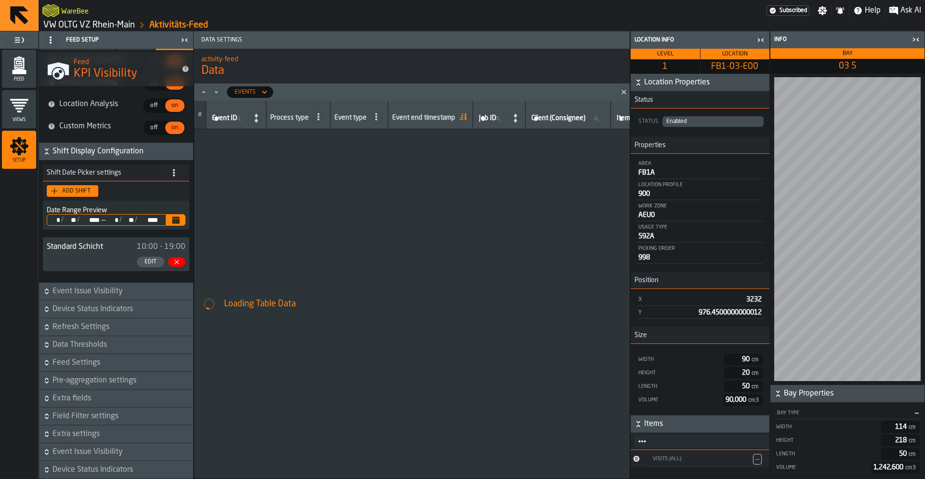
click at [81, 396] on span "Extra fields" at bounding box center [122, 398] width 139 height 12
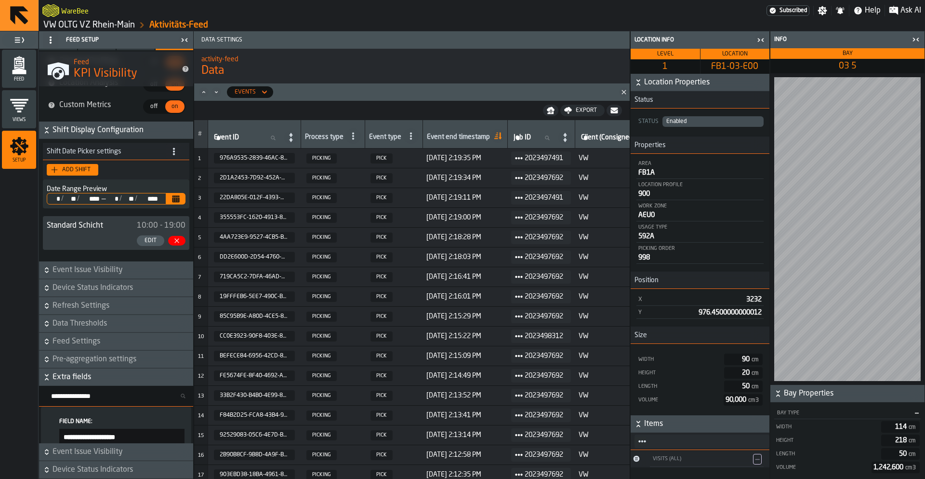
click at [84, 329] on span "Data Thresholds" at bounding box center [122, 324] width 139 height 12
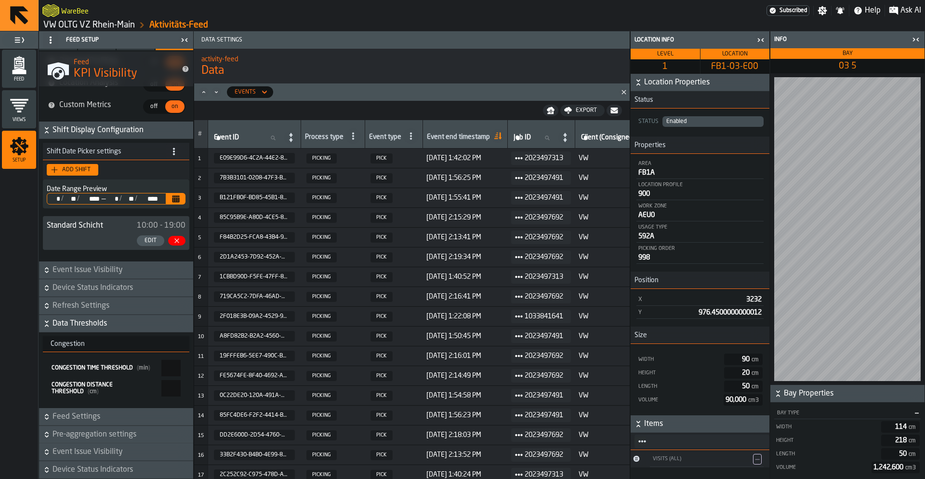
click at [43, 328] on icon "button-" at bounding box center [47, 324] width 10 height 10
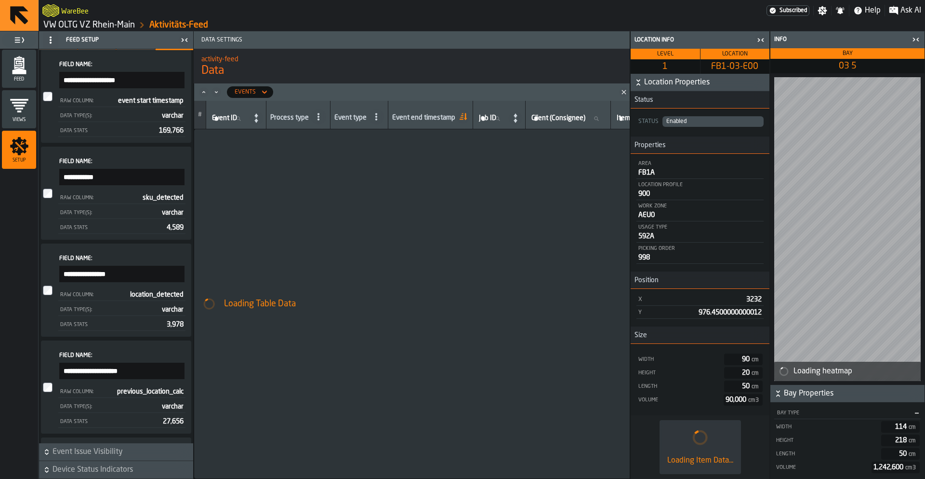
scroll to position [2559, 0]
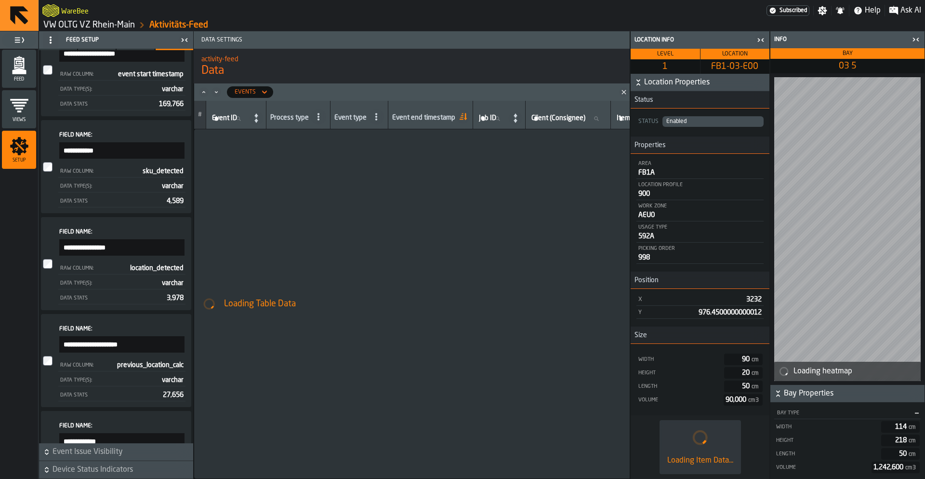
click at [86, 456] on span "Event Issue Visibility" at bounding box center [122, 452] width 139 height 12
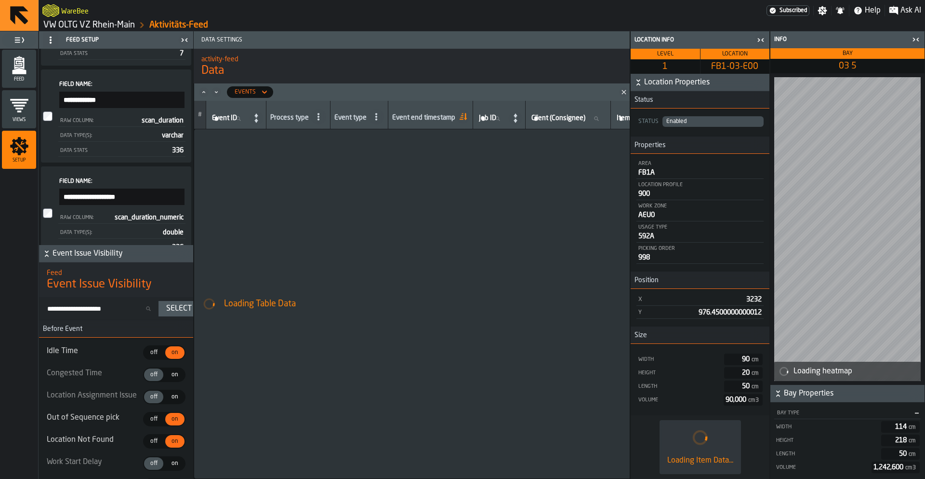
scroll to position [347, 0]
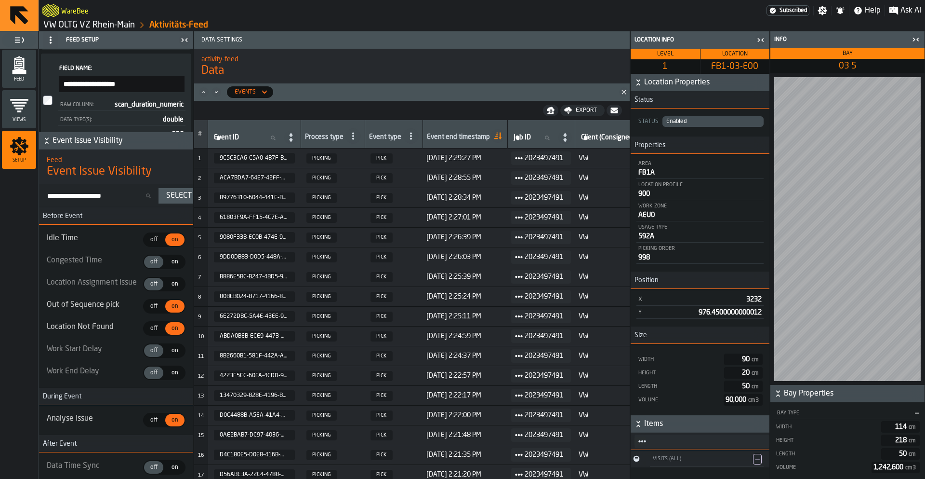
click at [56, 27] on link "VW OLTG VZ Rhein-Main" at bounding box center [89, 25] width 92 height 11
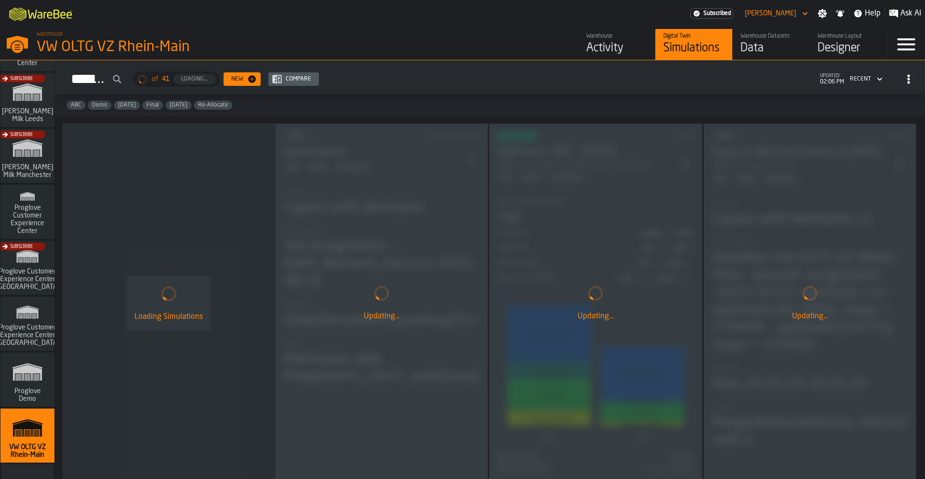
scroll to position [730, 0]
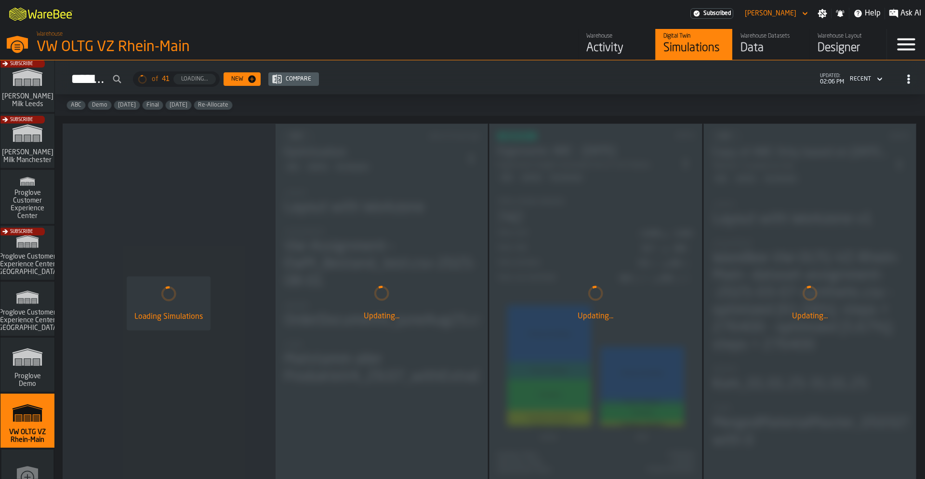
click at [30, 363] on polygon "link-to-/wh/i/e36b03eb-bea5-40ab-83a2-6422b9ded721/simulations" at bounding box center [27, 358] width 29 height 16
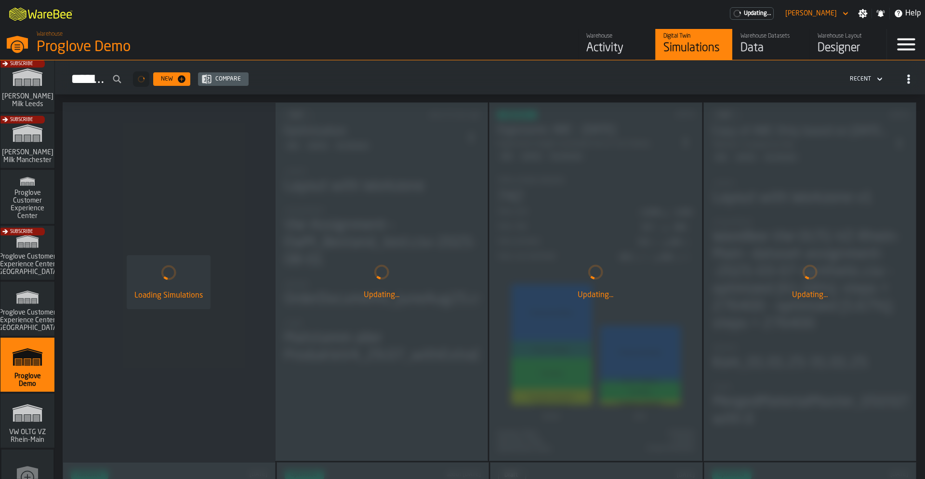
click at [607, 48] on div "Activity" at bounding box center [617, 47] width 61 height 15
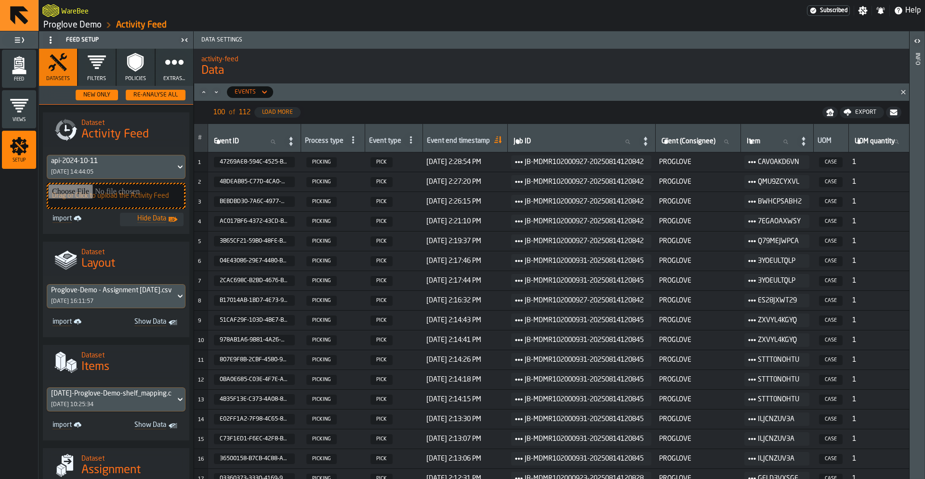
click at [20, 82] on div "Feed" at bounding box center [19, 69] width 34 height 38
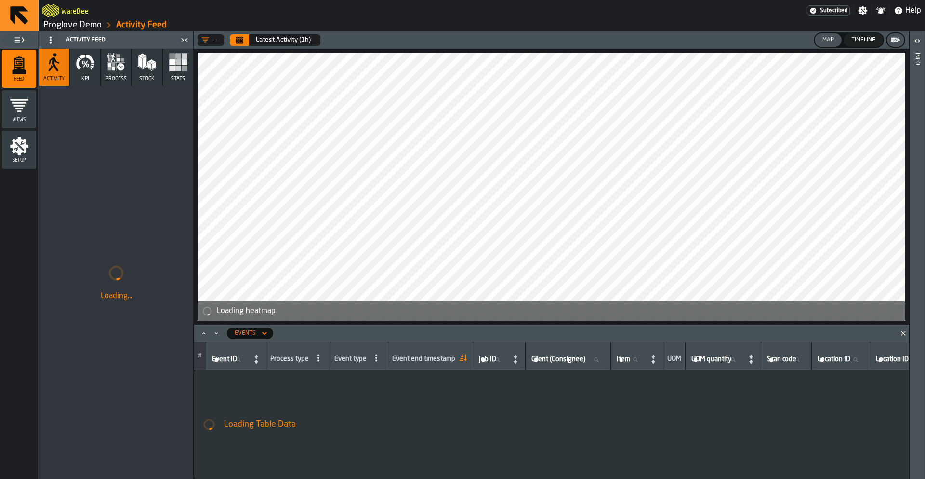
click at [902, 334] on icon "Close" at bounding box center [904, 333] width 10 height 10
